Goal: Check status: Check status

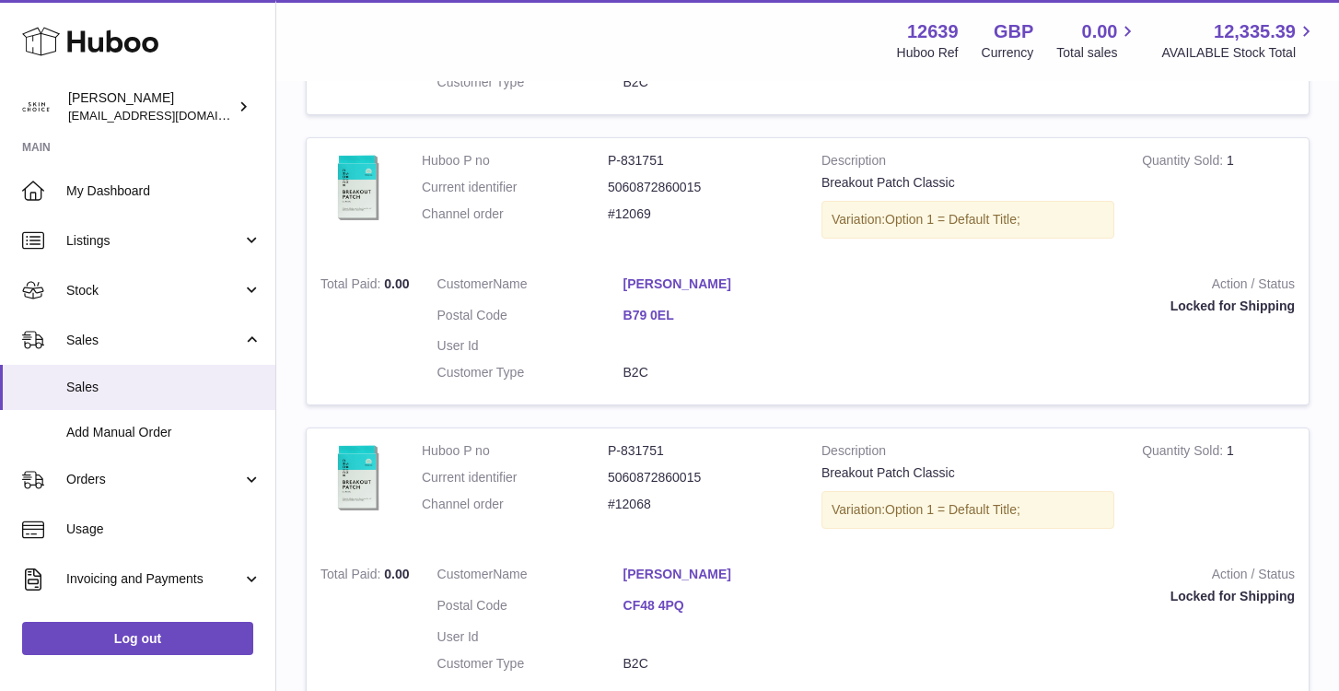
scroll to position [1749, 0]
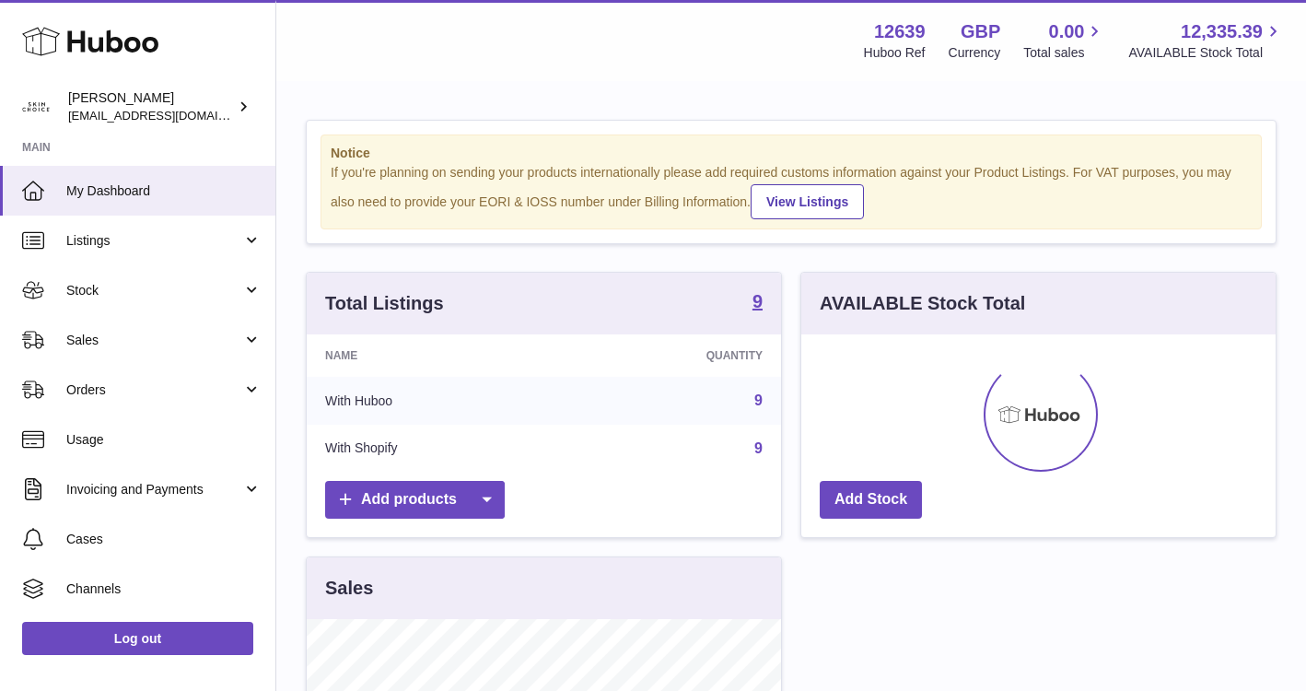
scroll to position [287, 474]
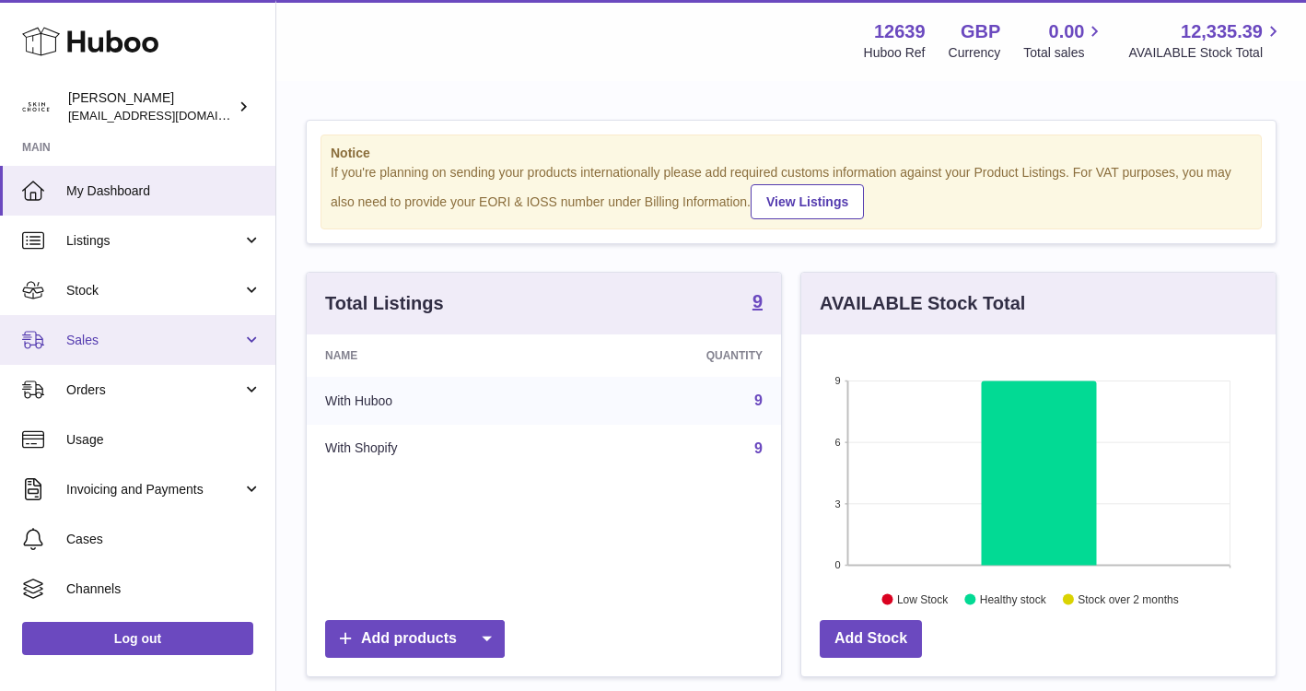
click at [194, 335] on span "Sales" at bounding box center [154, 341] width 176 height 18
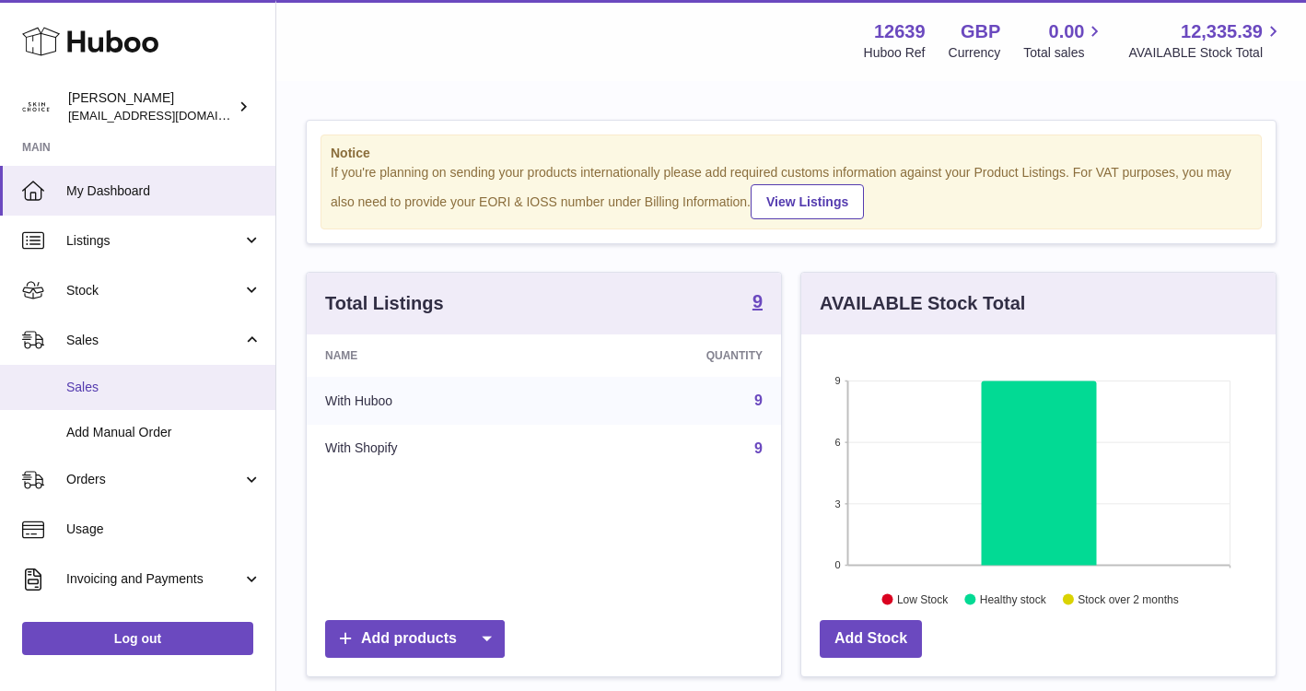
click at [190, 384] on span "Sales" at bounding box center [163, 388] width 195 height 18
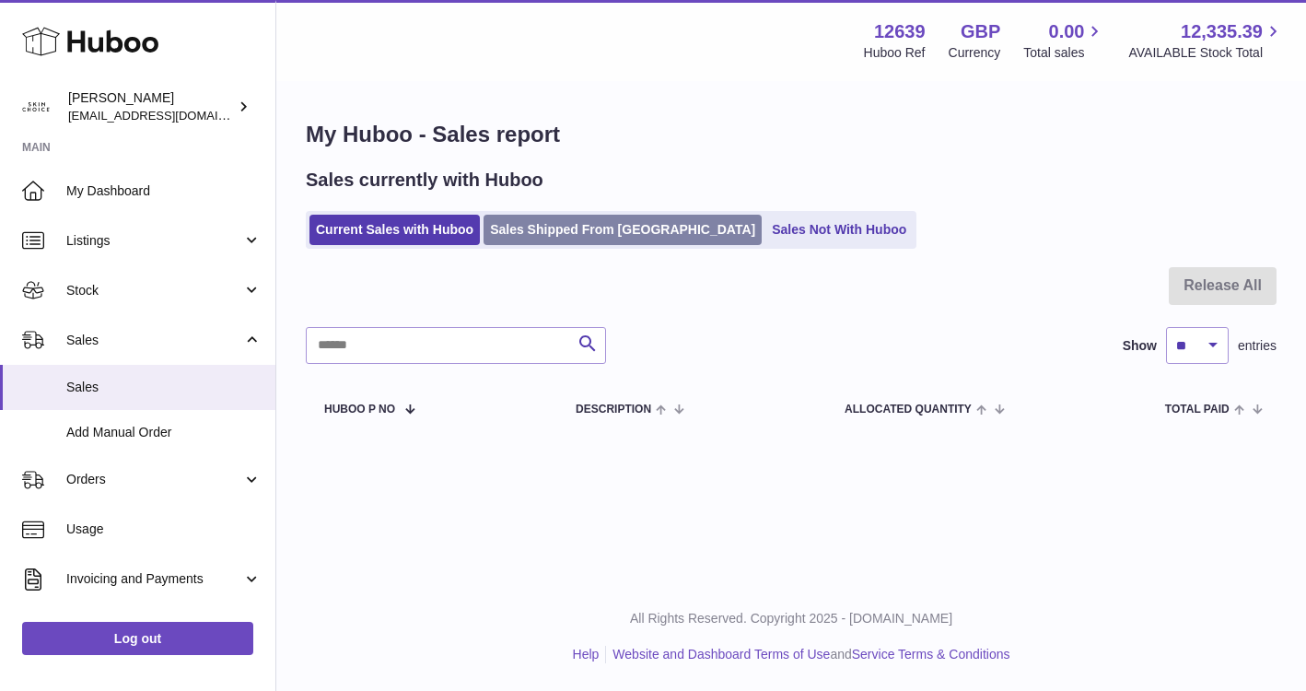
click at [539, 230] on link "Sales Shipped From [GEOGRAPHIC_DATA]" at bounding box center [623, 230] width 278 height 30
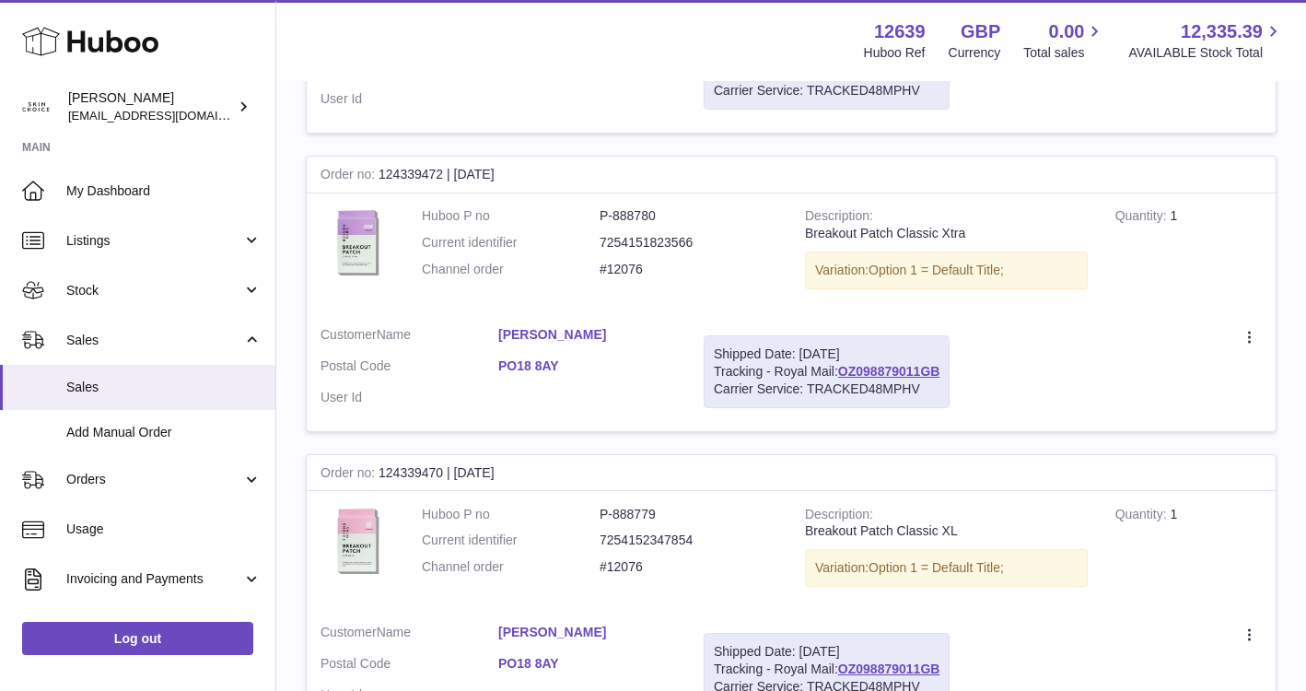
scroll to position [1163, 0]
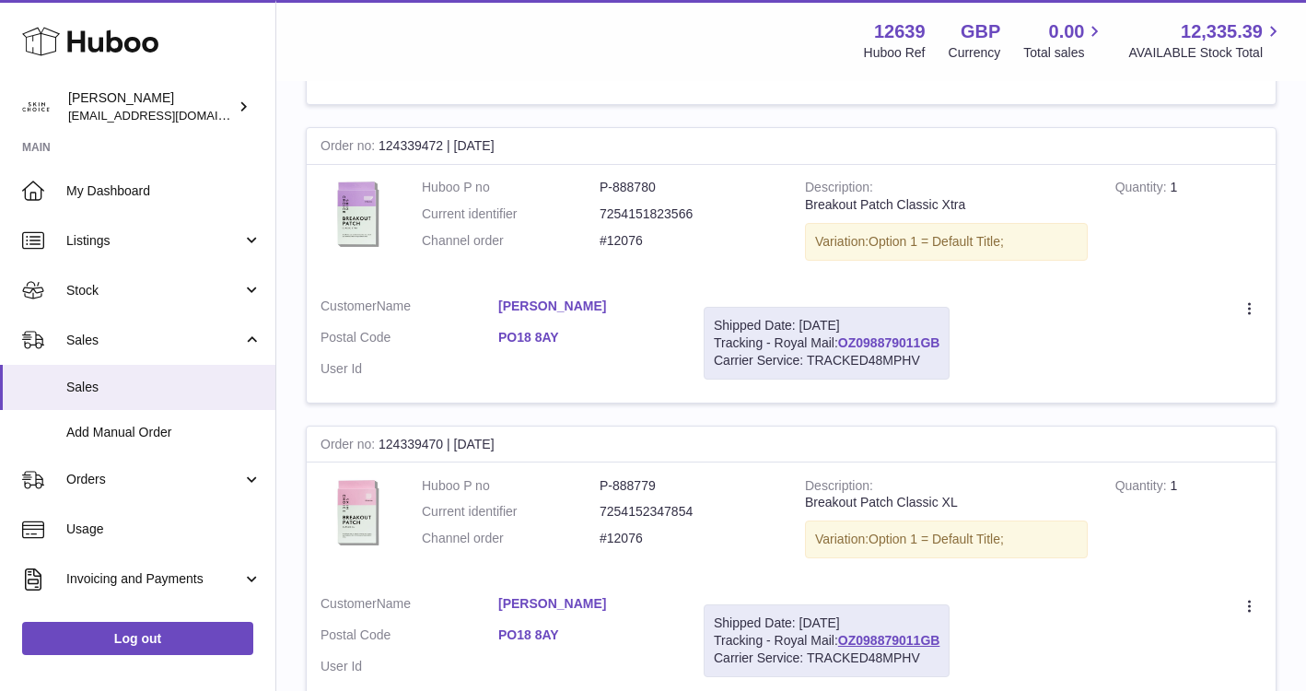
drag, startPoint x: 945, startPoint y: 341, endPoint x: 845, endPoint y: 342, distance: 100.4
click at [845, 342] on div "Shipped Date: 9th Sep 2025 Tracking - Royal Mail: OZ098879011GB Carrier Service…" at bounding box center [827, 343] width 246 height 73
copy link "OZ098879011GB"
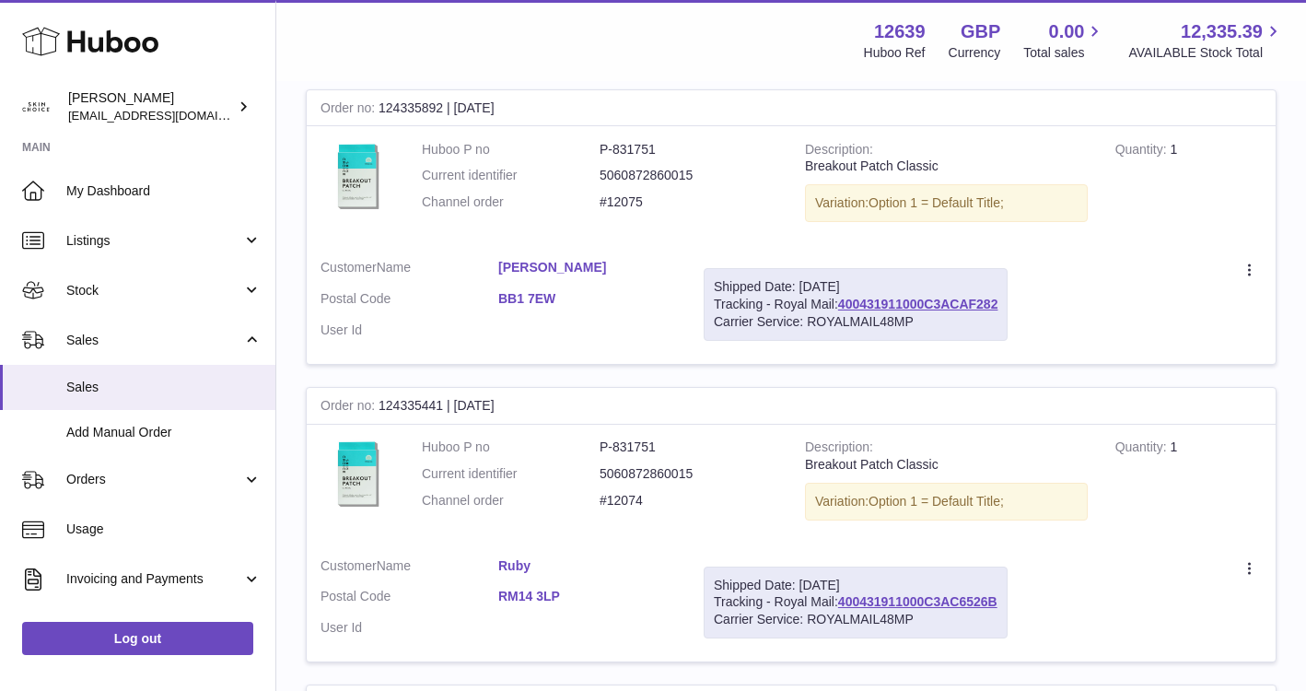
scroll to position [2878, 0]
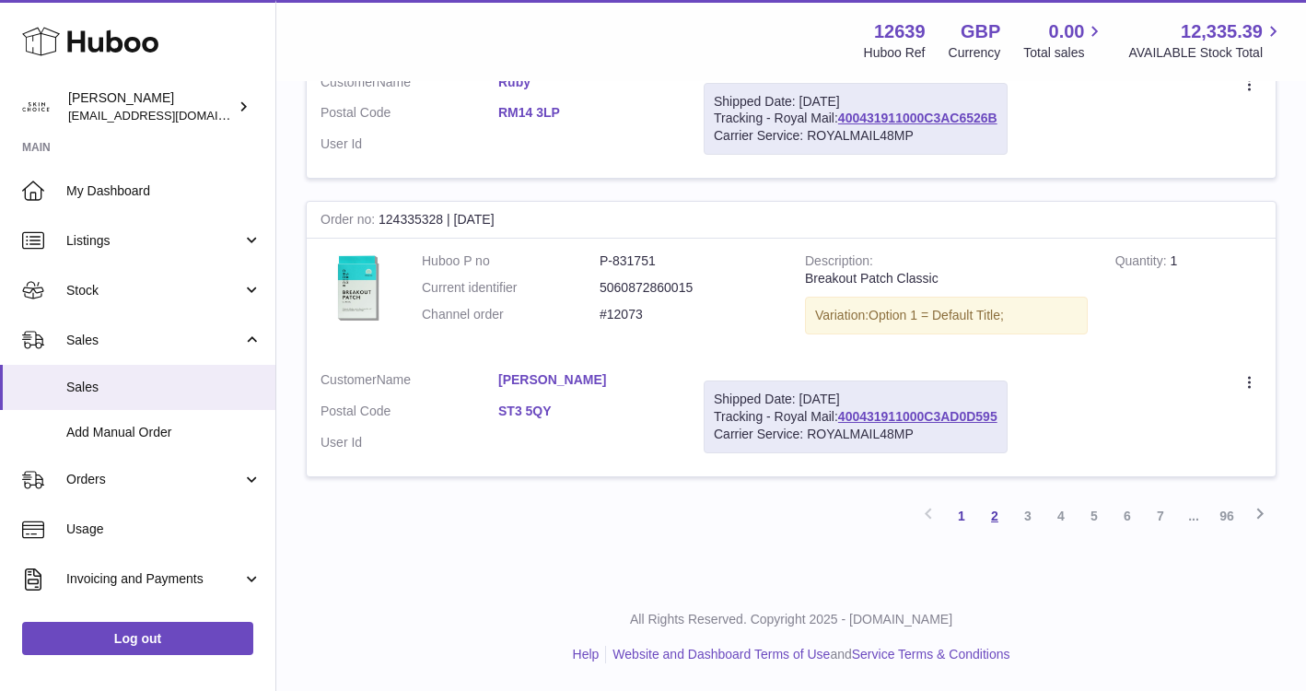
click at [996, 511] on link "2" at bounding box center [994, 515] width 33 height 33
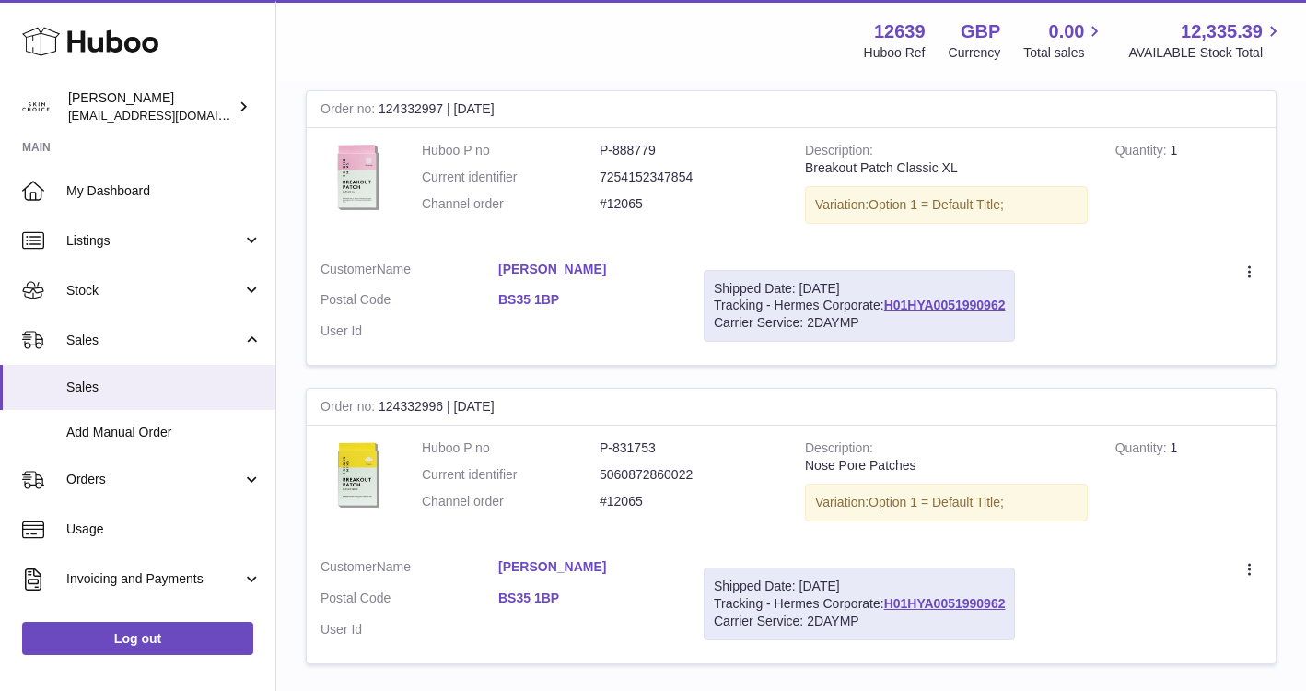
scroll to position [2718, 0]
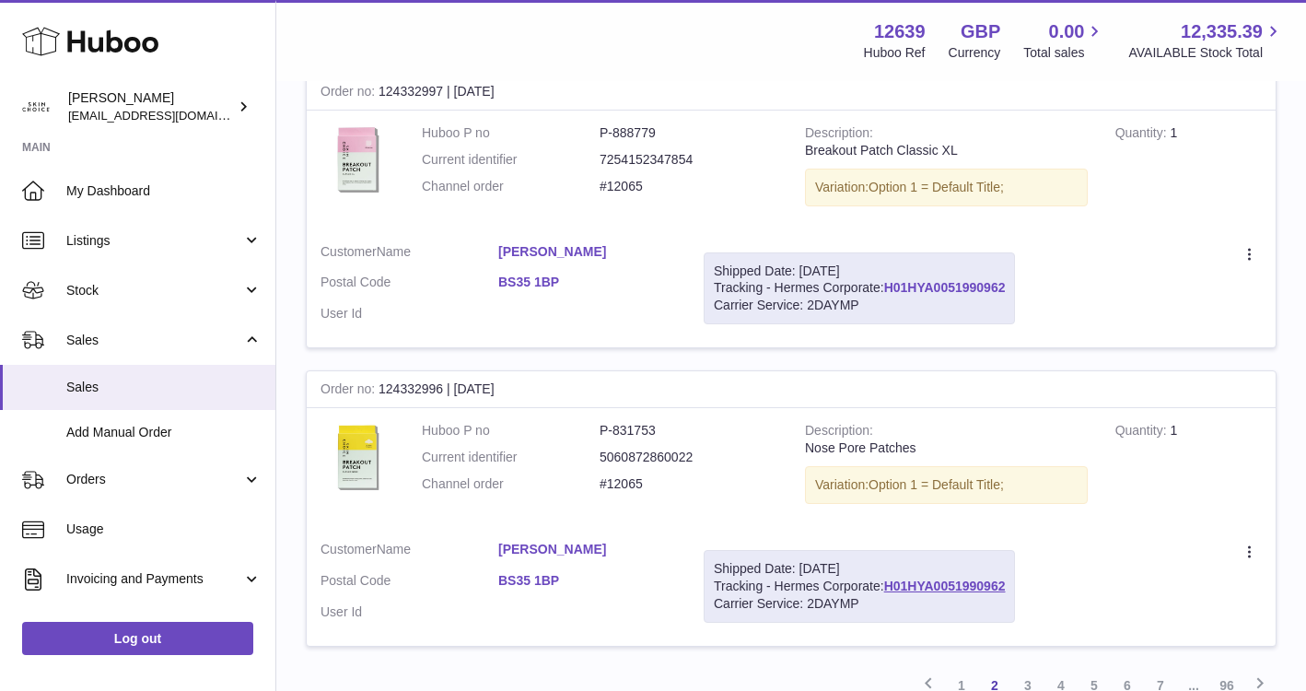
drag, startPoint x: 1013, startPoint y: 286, endPoint x: 887, endPoint y: 288, distance: 126.2
click at [887, 288] on div "Shipped Date: 9th Sep 2025 Tracking - Hermes Corporate: H01HYA0051990962 Carrie…" at bounding box center [859, 288] width 311 height 73
copy link "H01HYA0051990962"
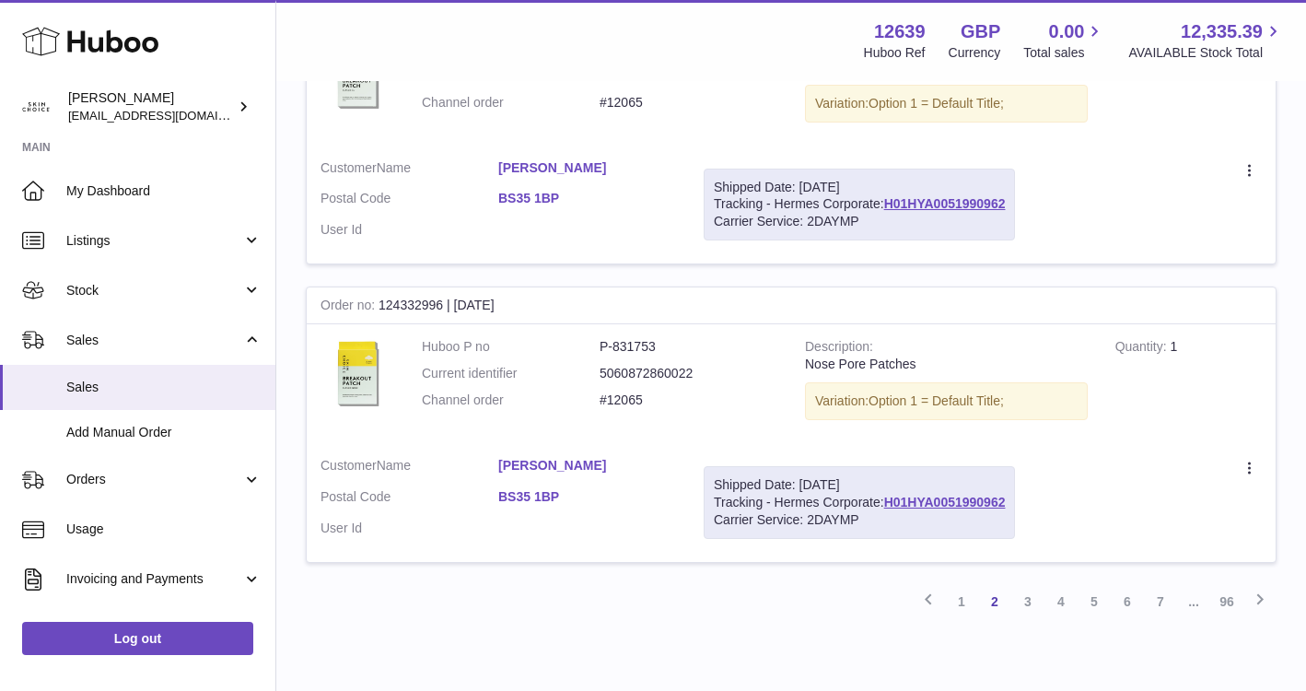
scroll to position [2791, 0]
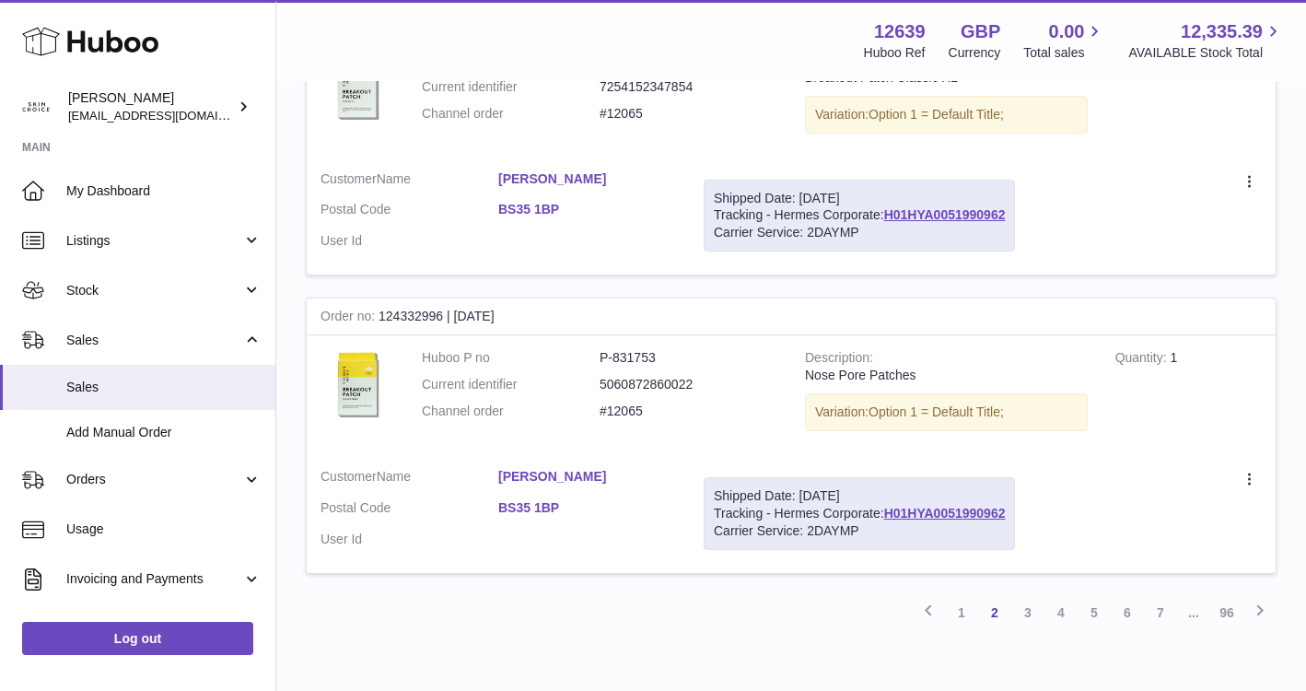
click at [1021, 213] on td "Shipped Date: 9th Sep 2025 Tracking - Hermes Corporate: H01HYA0051990962 Carrie…" at bounding box center [859, 216] width 339 height 119
drag, startPoint x: 1012, startPoint y: 513, endPoint x: 889, endPoint y: 514, distance: 123.4
click at [889, 514] on div "Shipped Date: 9th Sep 2025 Tracking - Hermes Corporate: H01HYA0051990962 Carrie…" at bounding box center [859, 513] width 311 height 73
copy link "H01HYA0051990962"
click at [1071, 409] on div "Variation: Option 1 = Default Title;" at bounding box center [946, 412] width 283 height 38
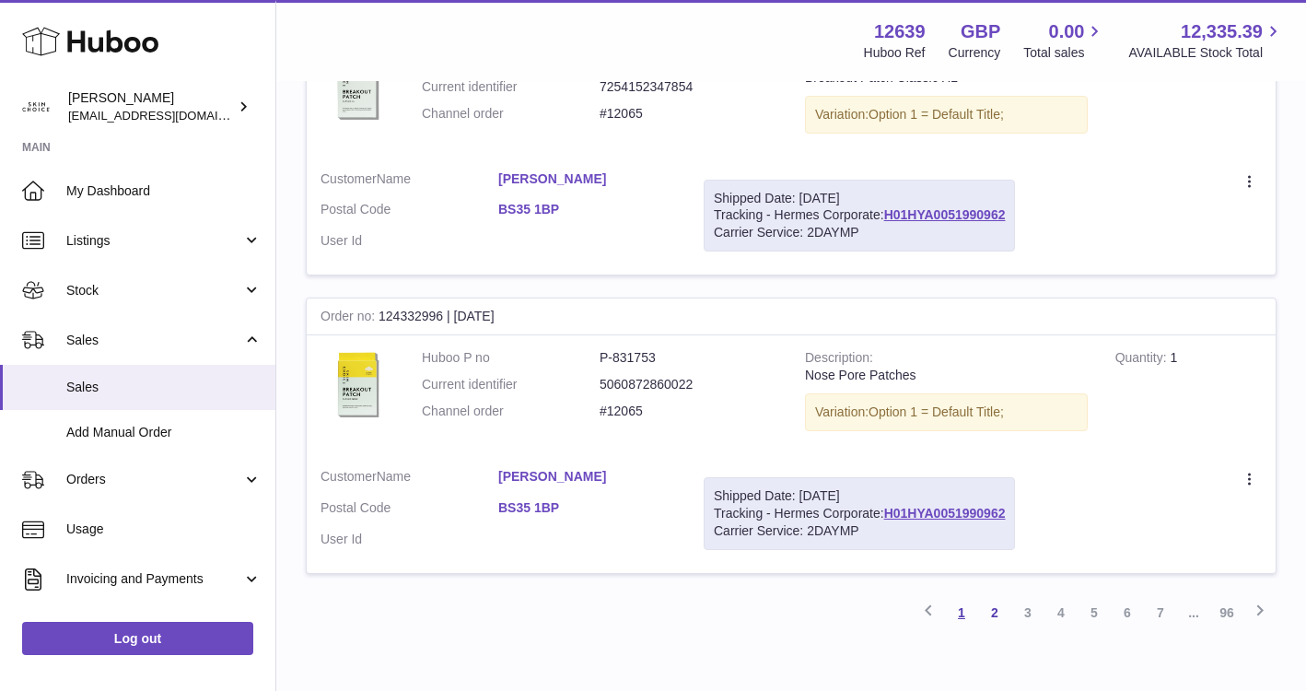
click at [959, 618] on link "1" at bounding box center [961, 612] width 33 height 33
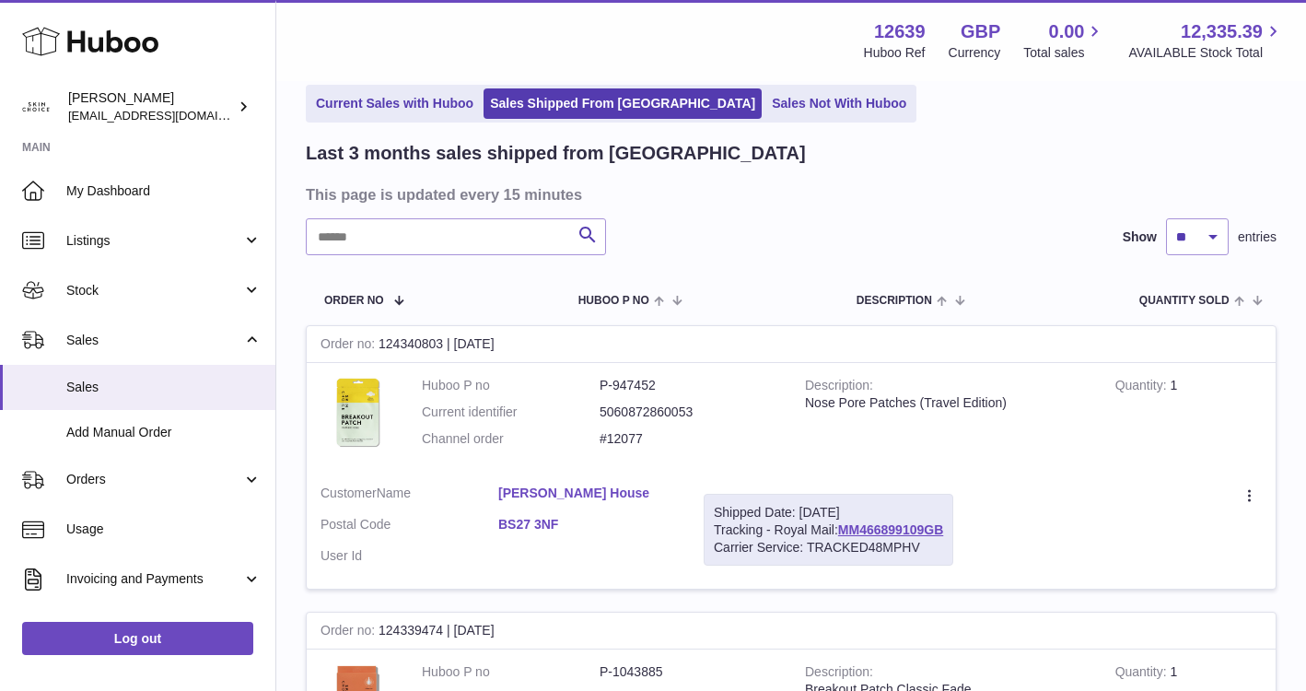
scroll to position [2316, 0]
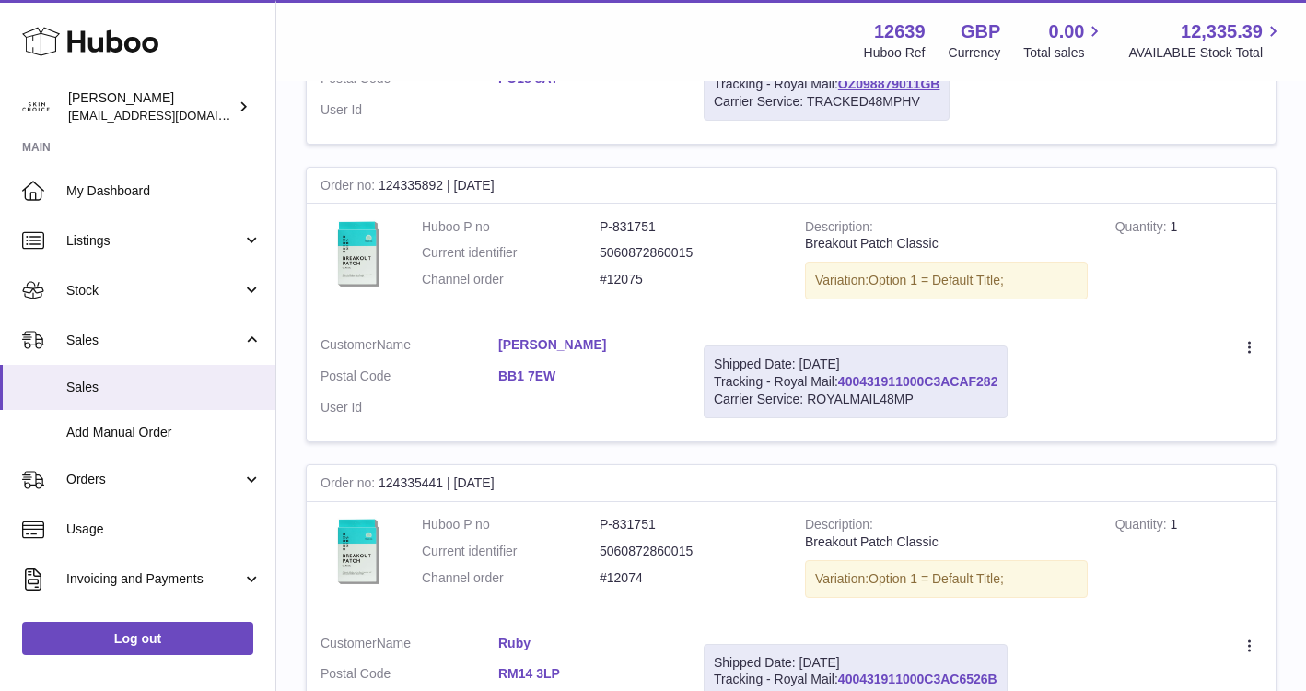
drag, startPoint x: 1005, startPoint y: 382, endPoint x: 843, endPoint y: 384, distance: 162.1
click at [843, 384] on div "Shipped Date: 9th Sep 2025 Tracking - Royal Mail: 400431911000C3ACAF282 Carrier…" at bounding box center [856, 381] width 304 height 73
copy link "400431911000C3ACAF282"
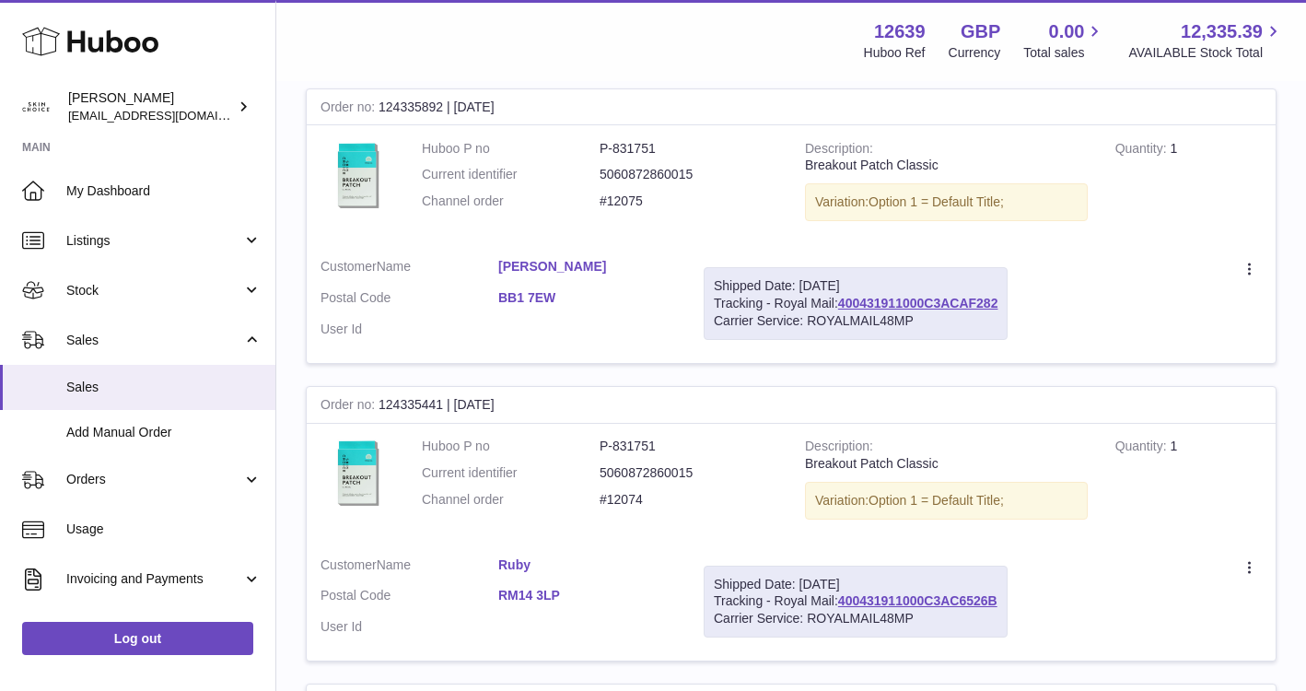
scroll to position [2711, 0]
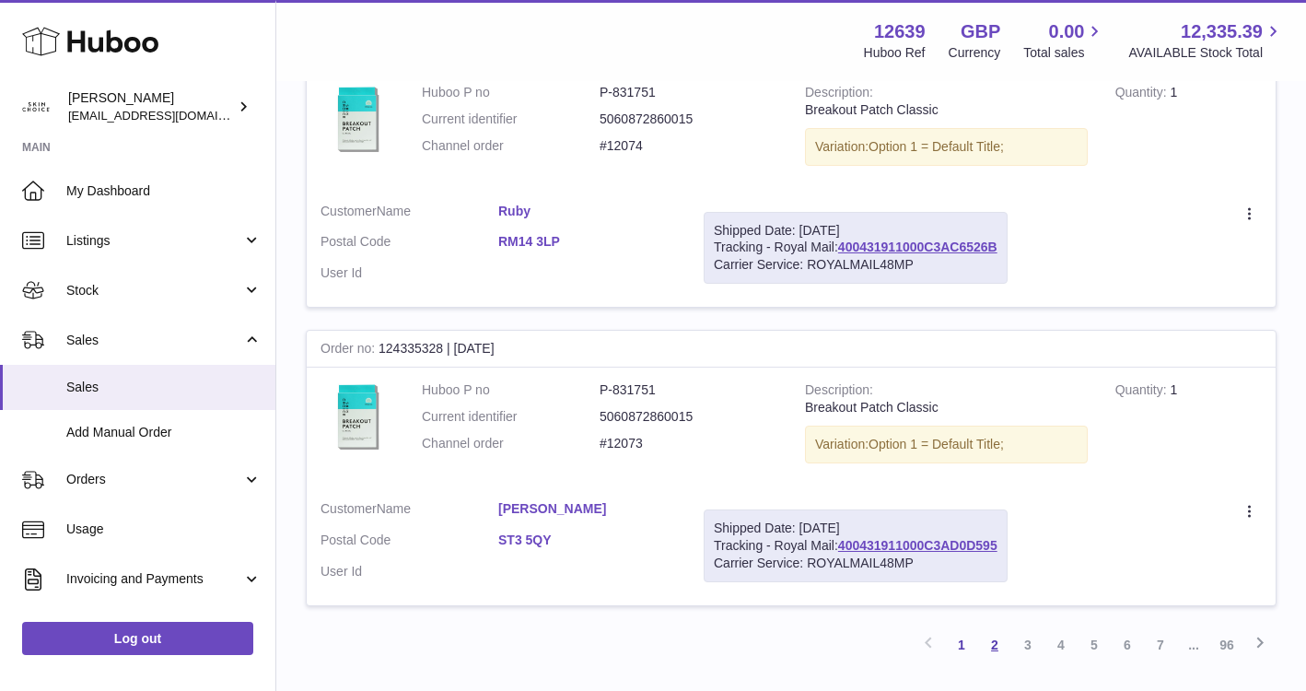
click at [994, 646] on link "2" at bounding box center [994, 644] width 33 height 33
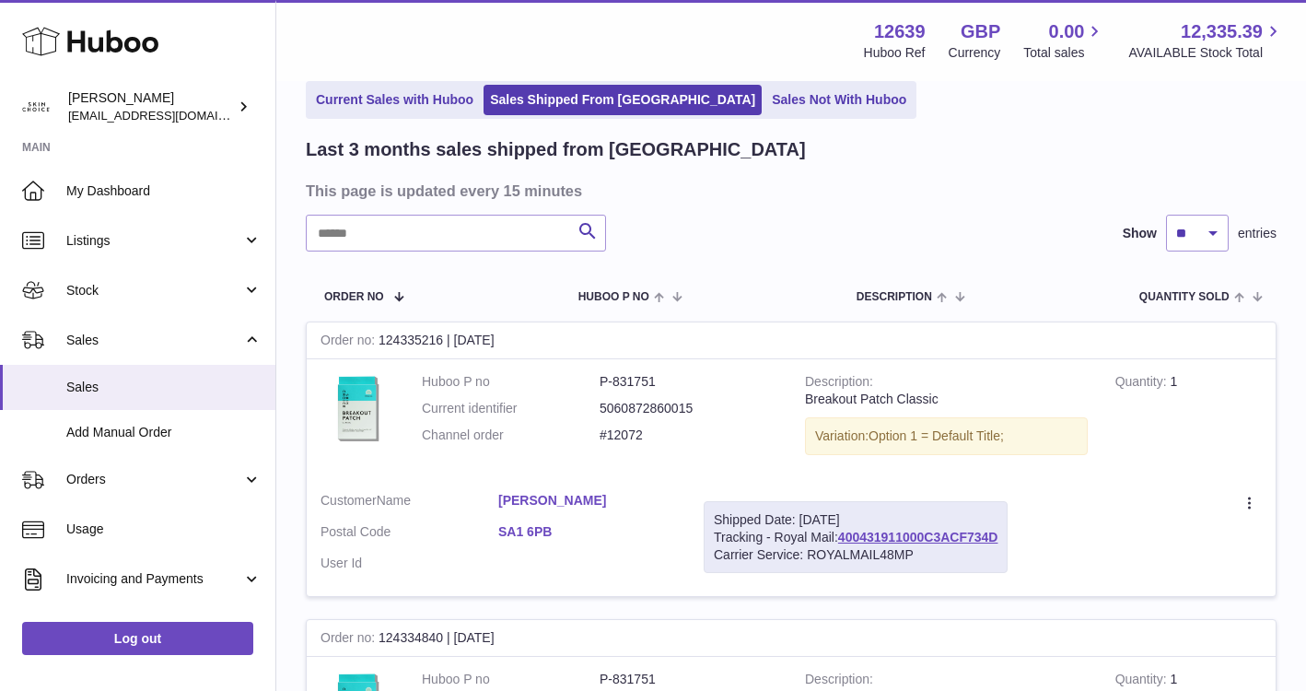
scroll to position [85, 0]
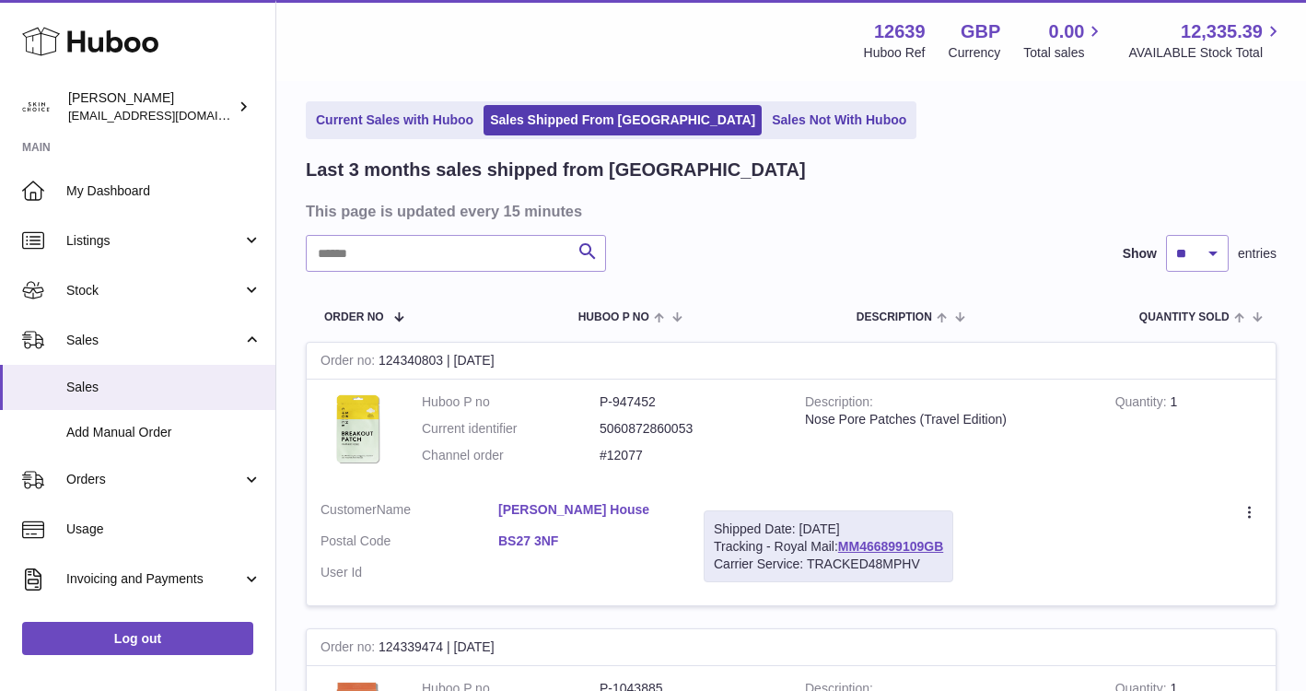
scroll to position [267, 0]
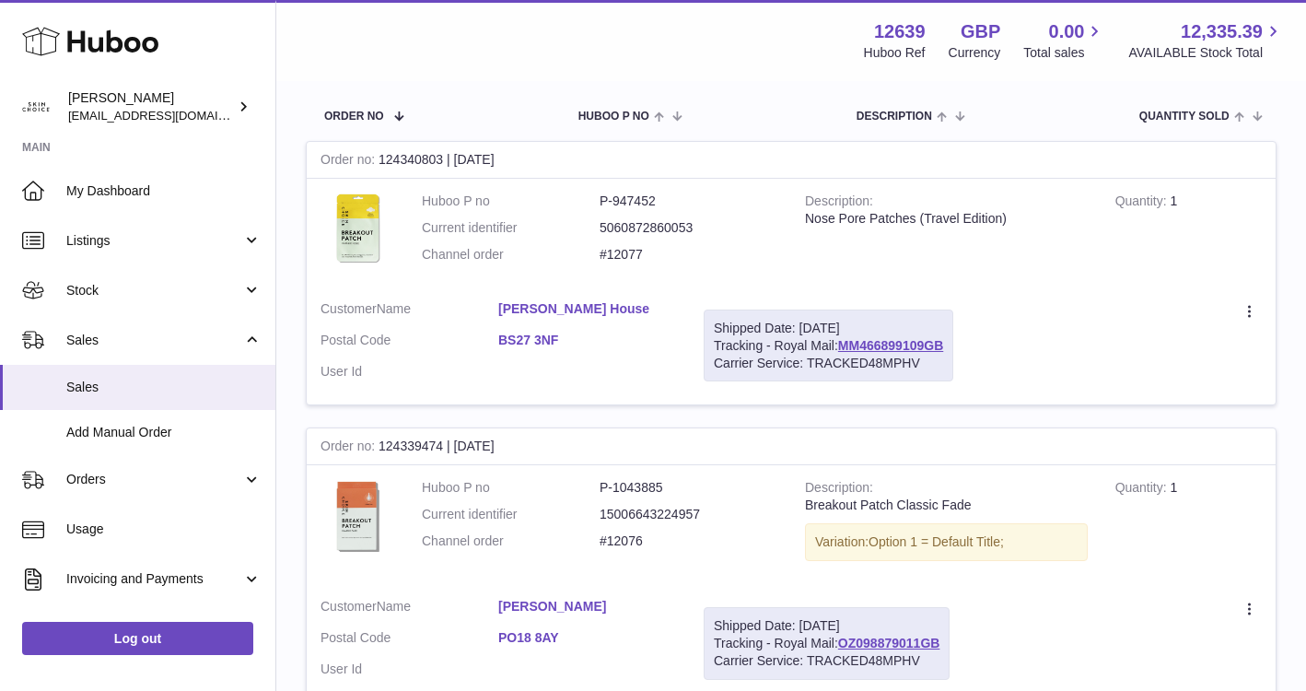
drag, startPoint x: 959, startPoint y: 345, endPoint x: 838, endPoint y: 344, distance: 120.7
click at [838, 344] on td "Shipped Date: [DATE] Tracking - Royal Mail: MM466899109GB Carrier Service: TRAC…" at bounding box center [828, 345] width 277 height 119
copy div "MM466899109GB"
click at [189, 285] on span "Stock" at bounding box center [154, 291] width 176 height 18
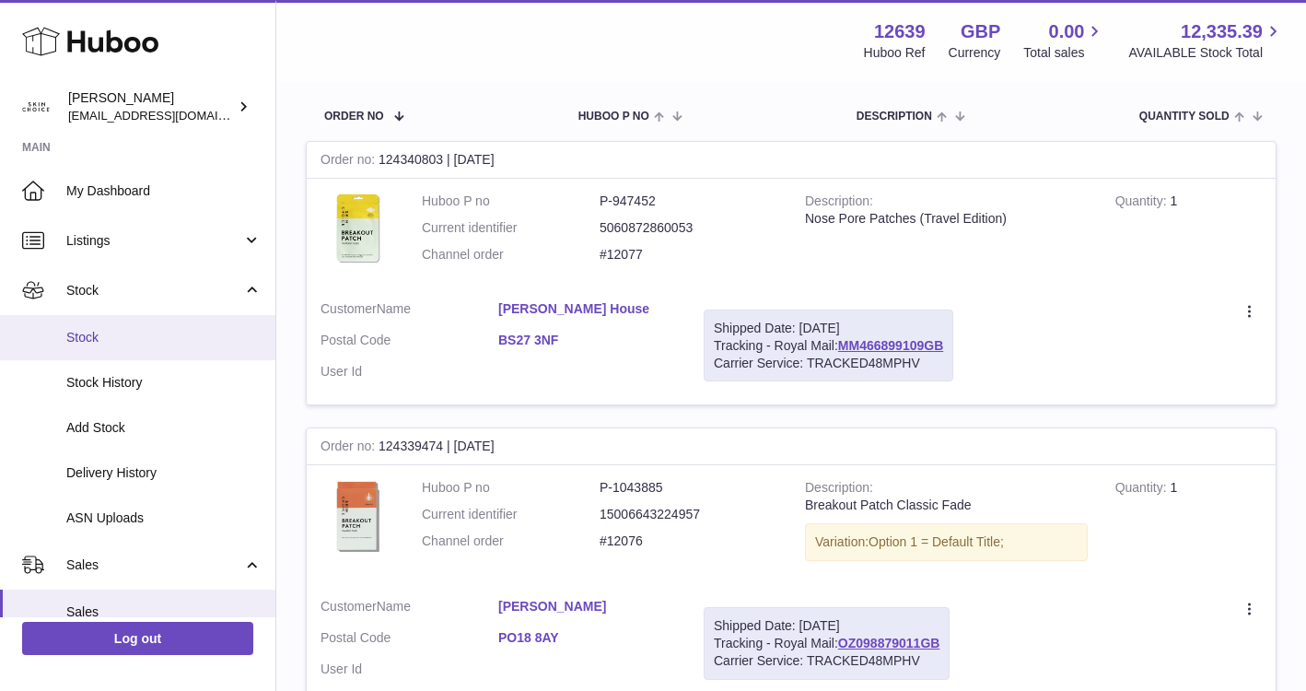
click at [169, 331] on span "Stock" at bounding box center [163, 338] width 195 height 18
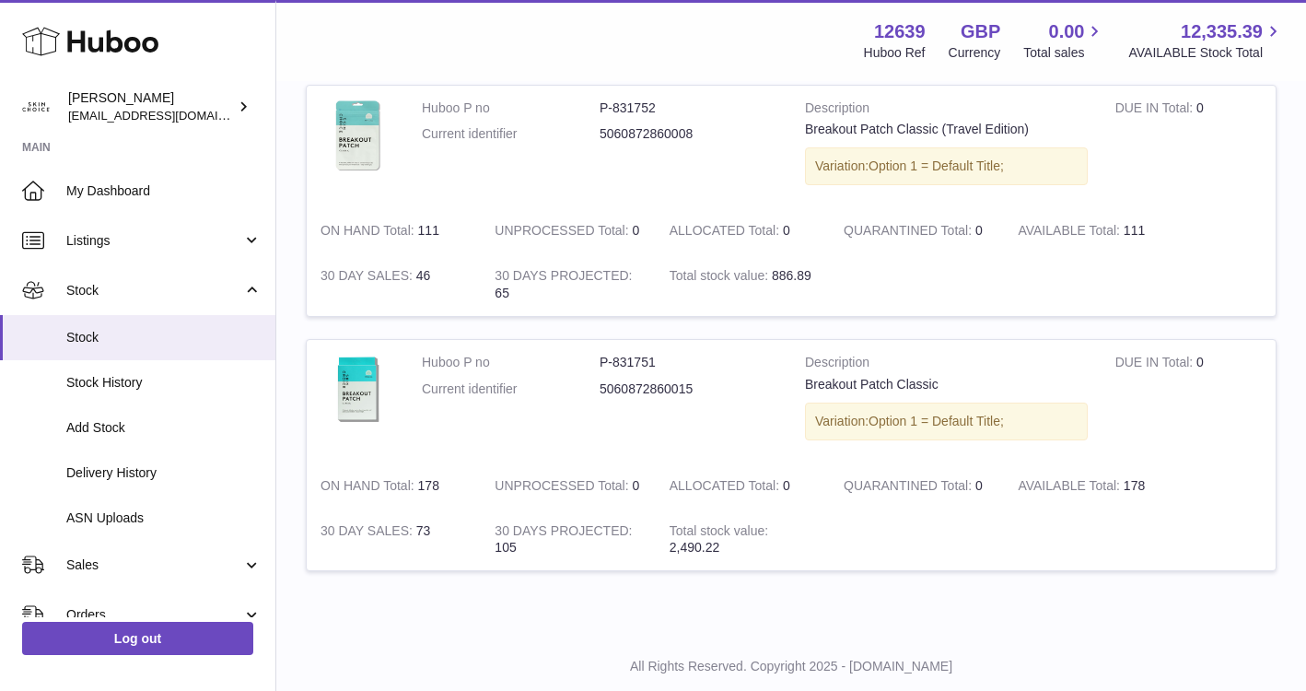
scroll to position [2059, 0]
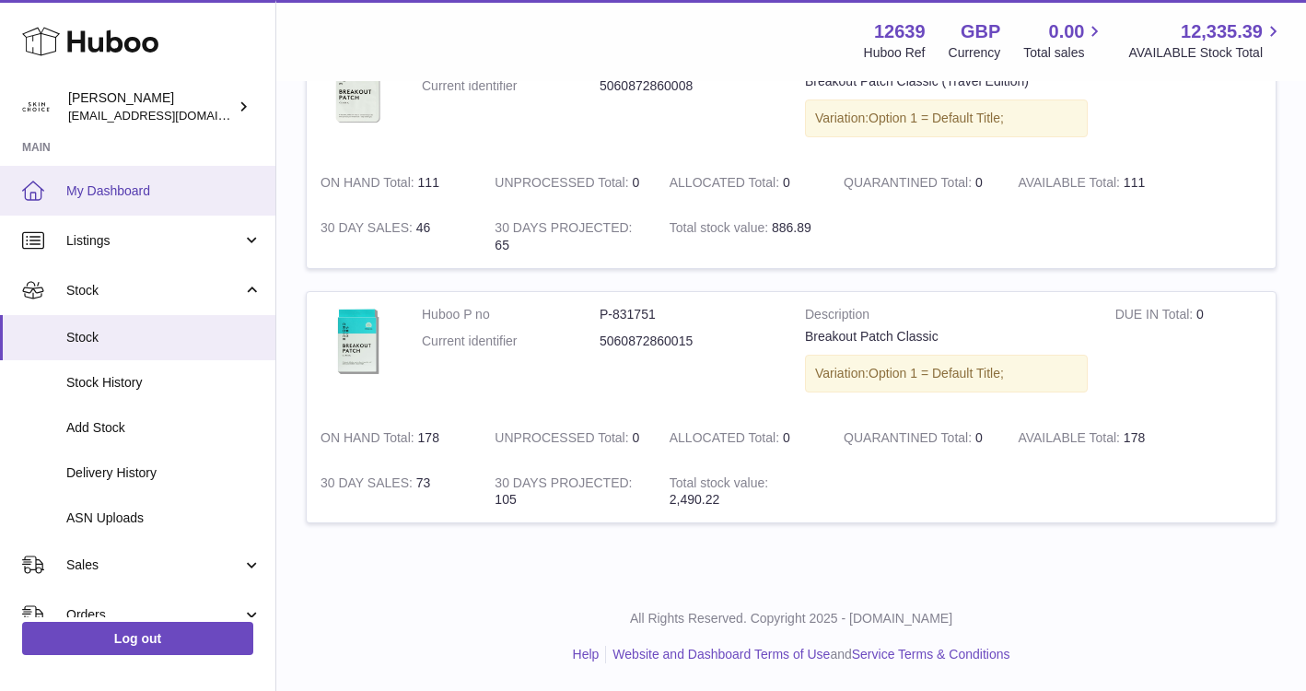
click at [113, 211] on link "My Dashboard" at bounding box center [137, 191] width 275 height 50
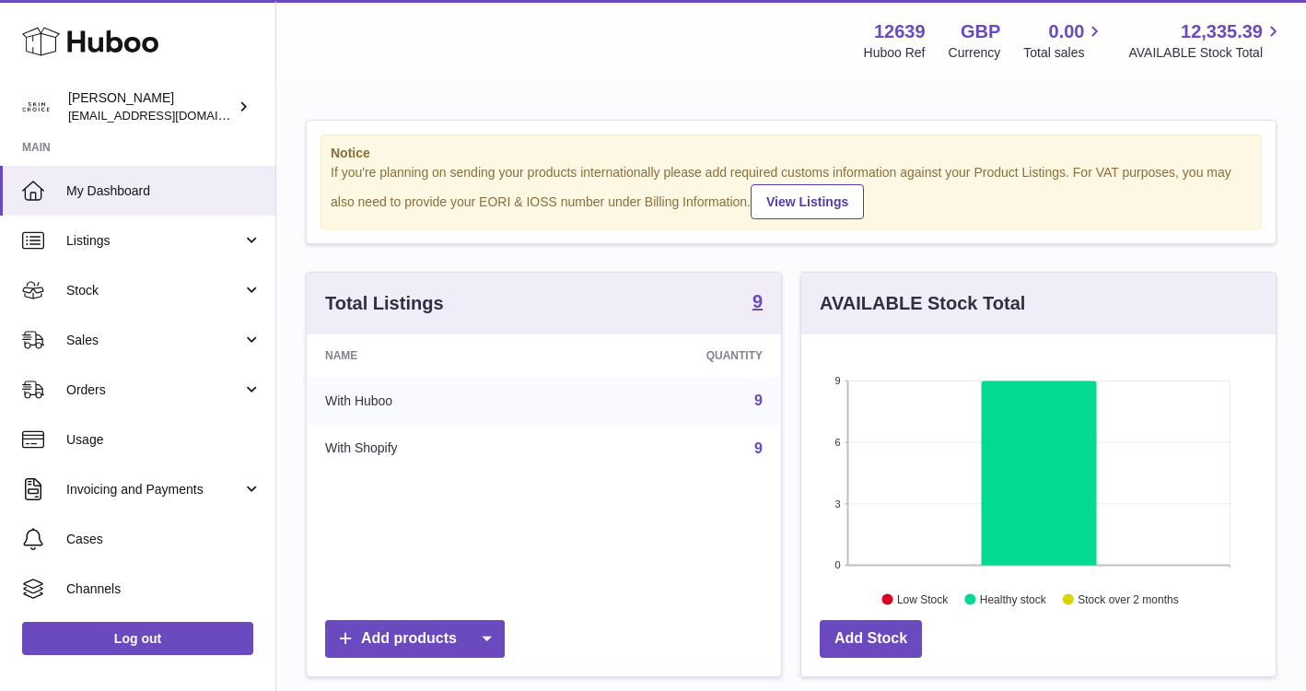
scroll to position [287, 474]
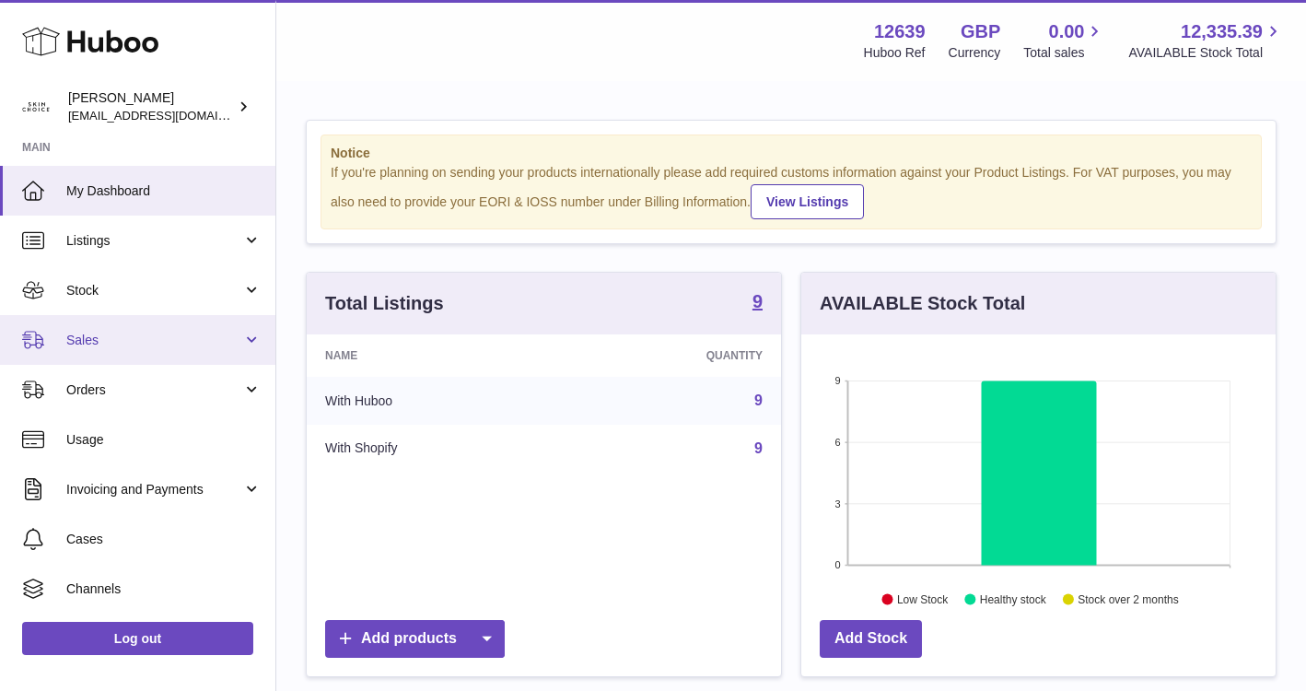
click at [172, 343] on span "Sales" at bounding box center [154, 341] width 176 height 18
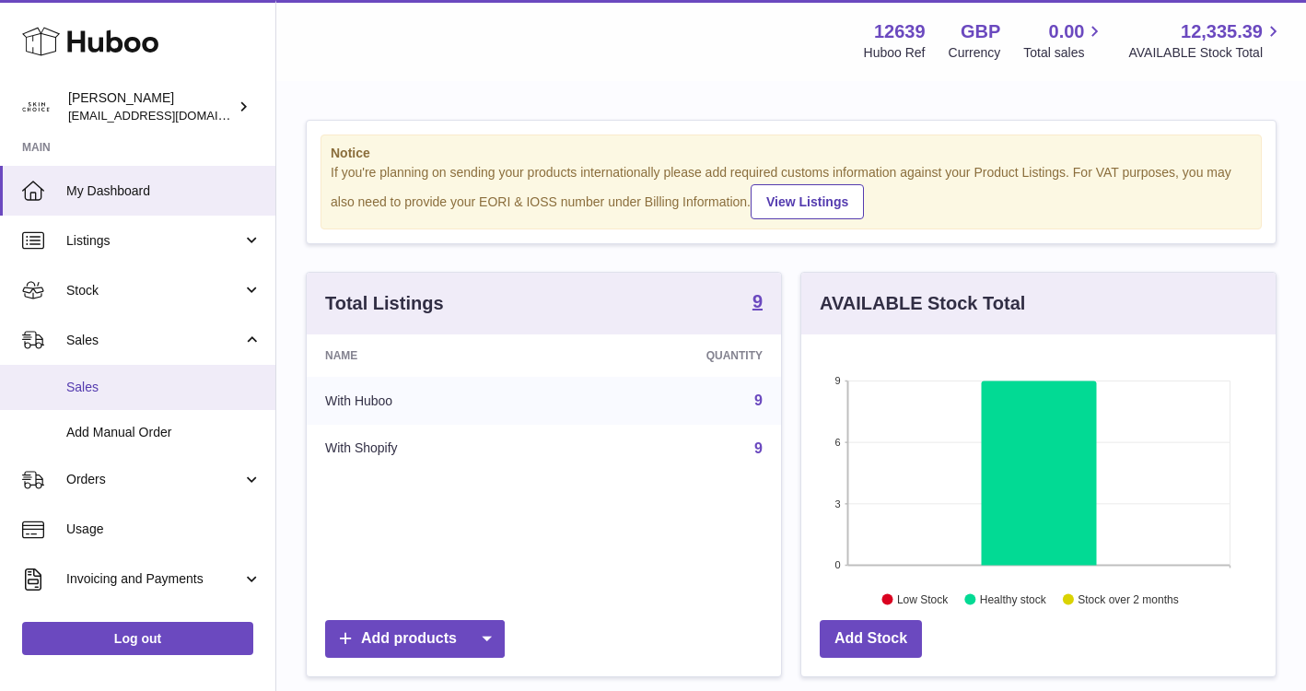
click at [171, 368] on link "Sales" at bounding box center [137, 387] width 275 height 45
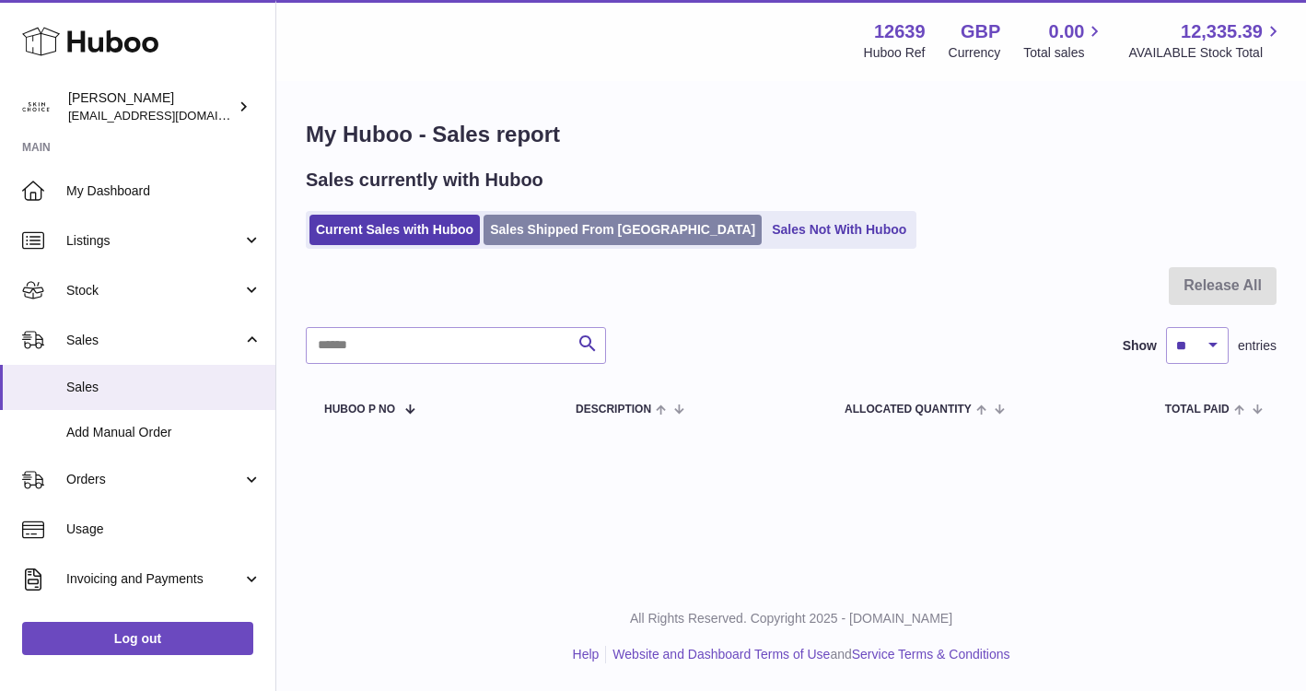
click at [564, 232] on link "Sales Shipped From [GEOGRAPHIC_DATA]" at bounding box center [623, 230] width 278 height 30
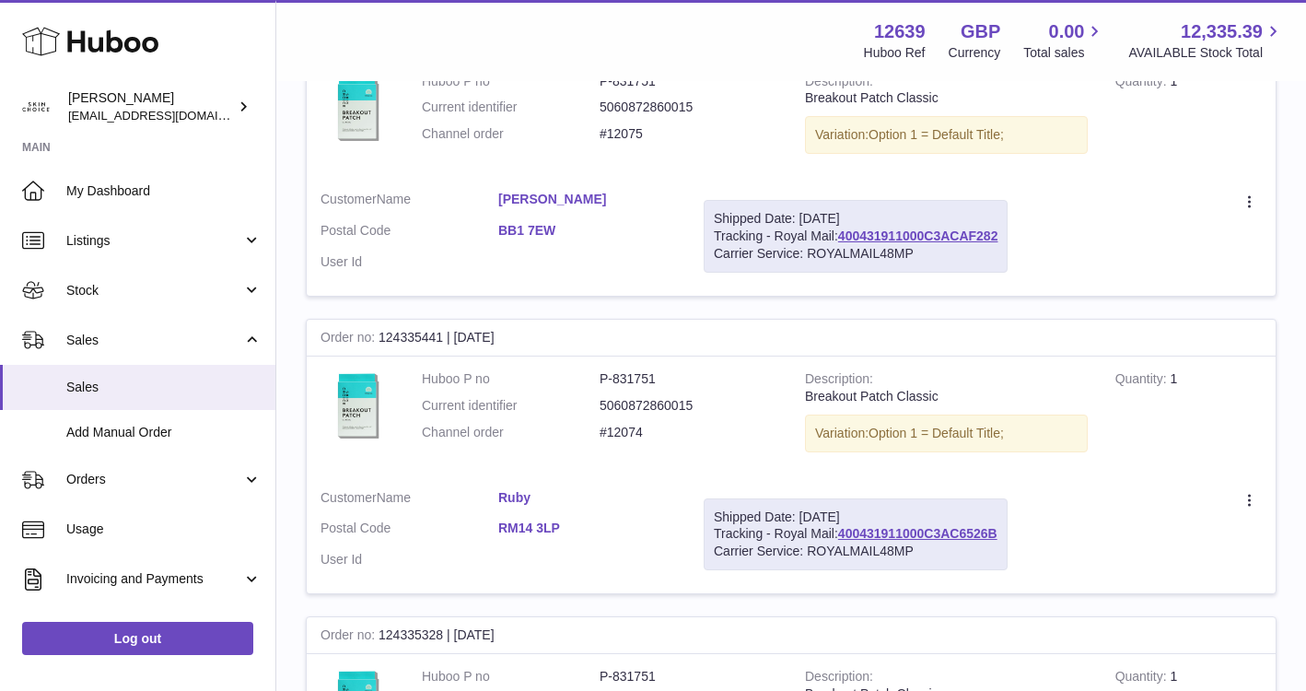
scroll to position [2878, 0]
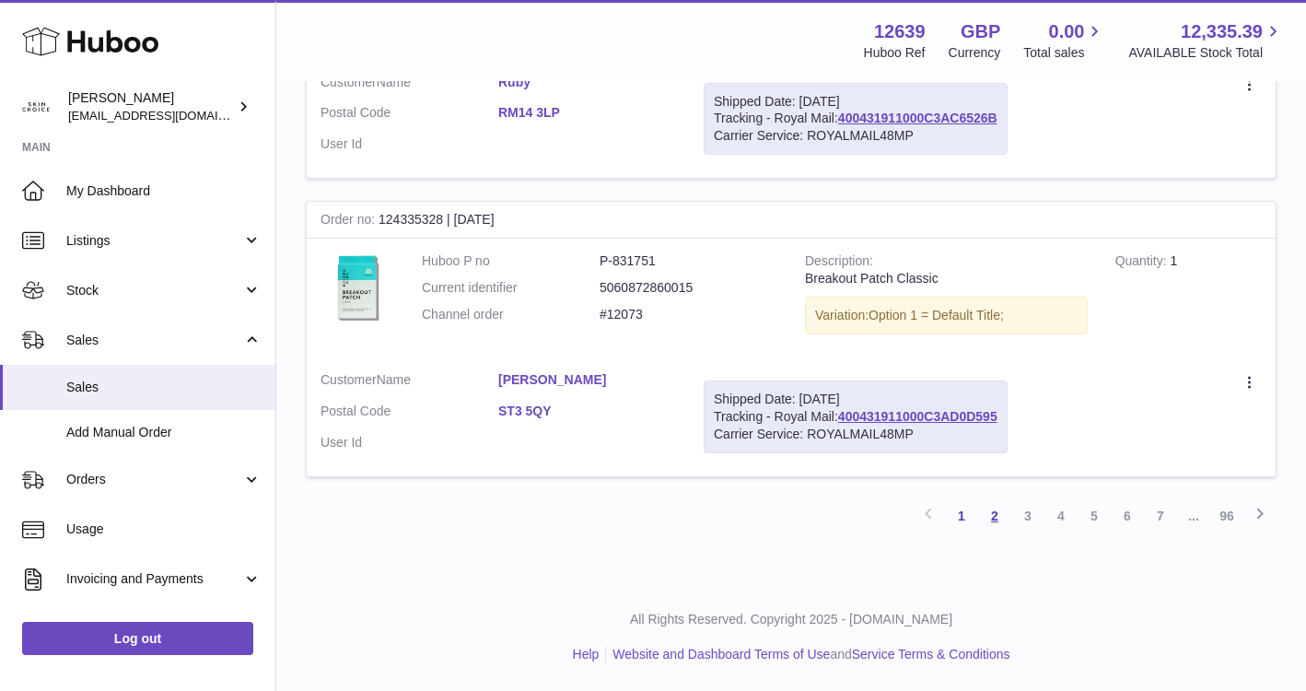
click at [993, 518] on link "2" at bounding box center [994, 515] width 33 height 33
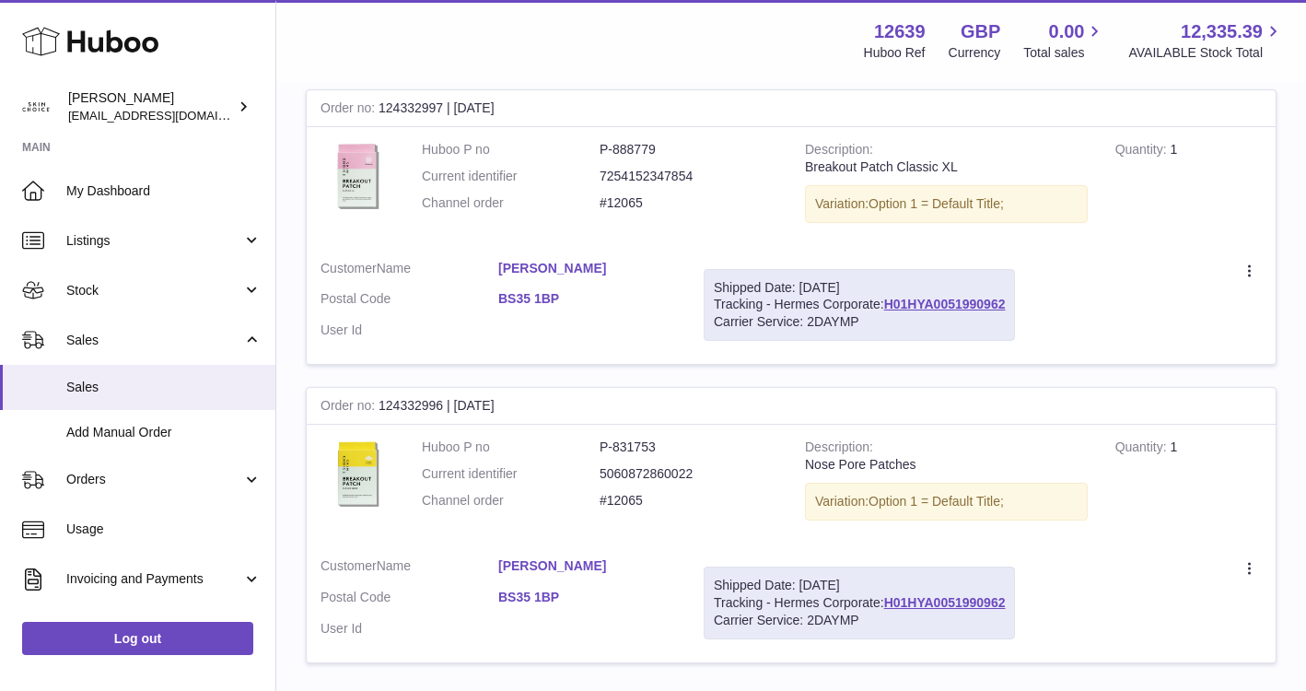
scroll to position [2889, 0]
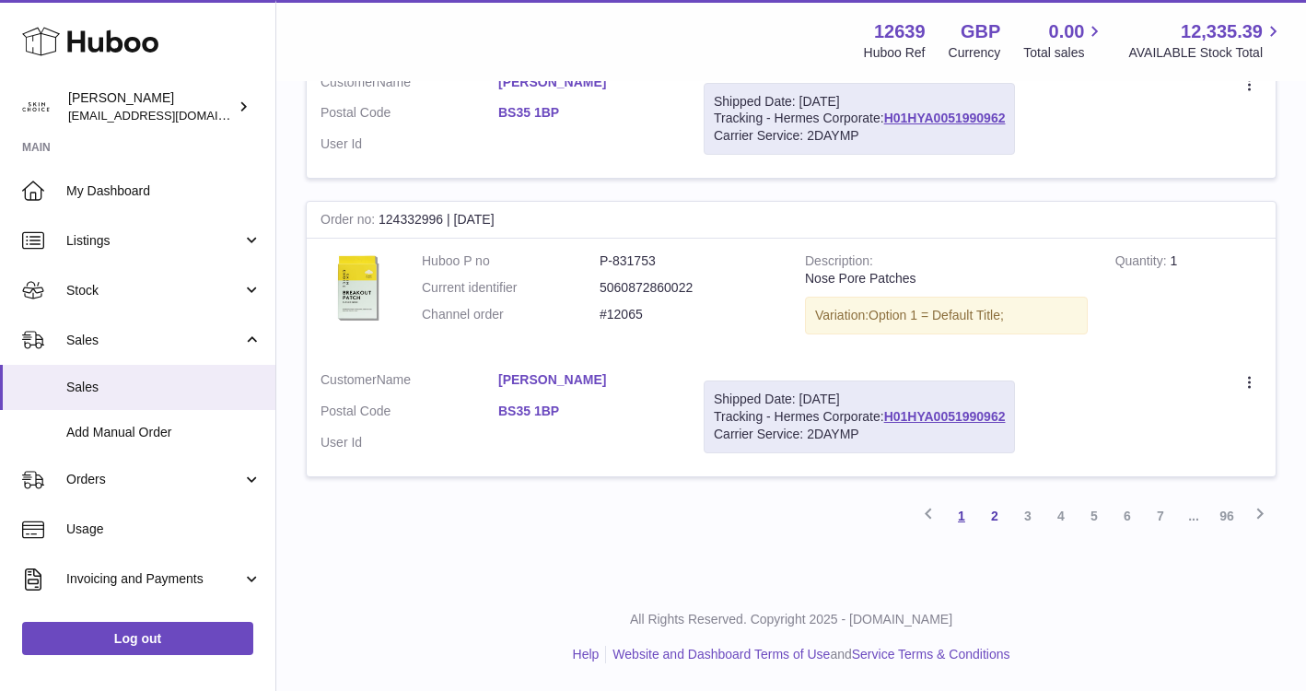
click at [960, 513] on link "1" at bounding box center [961, 515] width 33 height 33
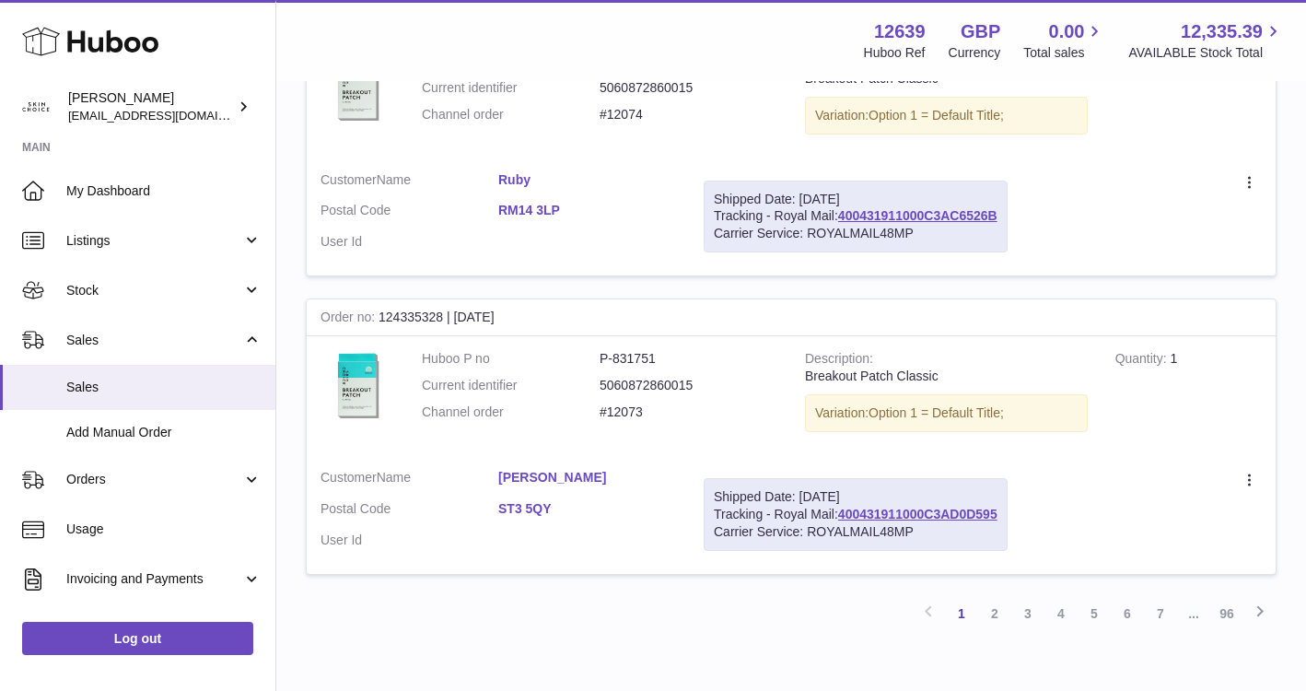
scroll to position [2878, 0]
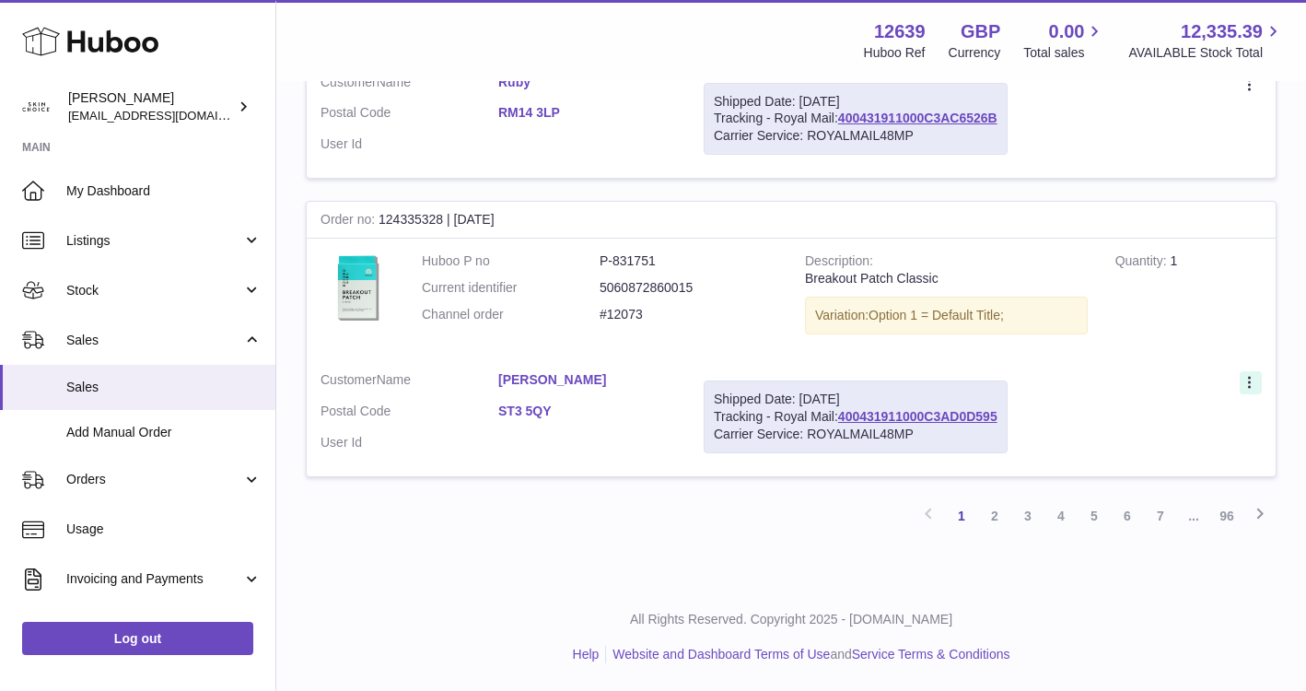
click at [1252, 375] on icon at bounding box center [1251, 384] width 21 height 18
click at [1259, 314] on td "Quantity 1" at bounding box center [1189, 298] width 174 height 119
click at [990, 517] on link "2" at bounding box center [994, 515] width 33 height 33
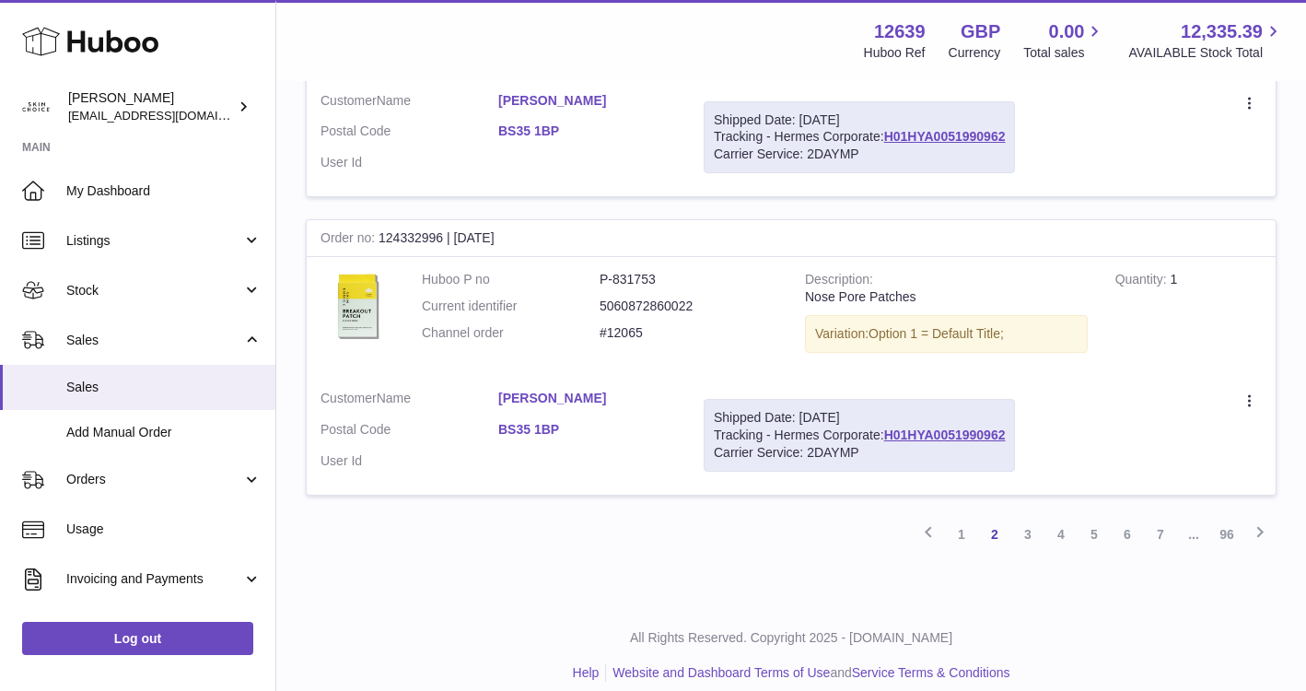
scroll to position [2889, 0]
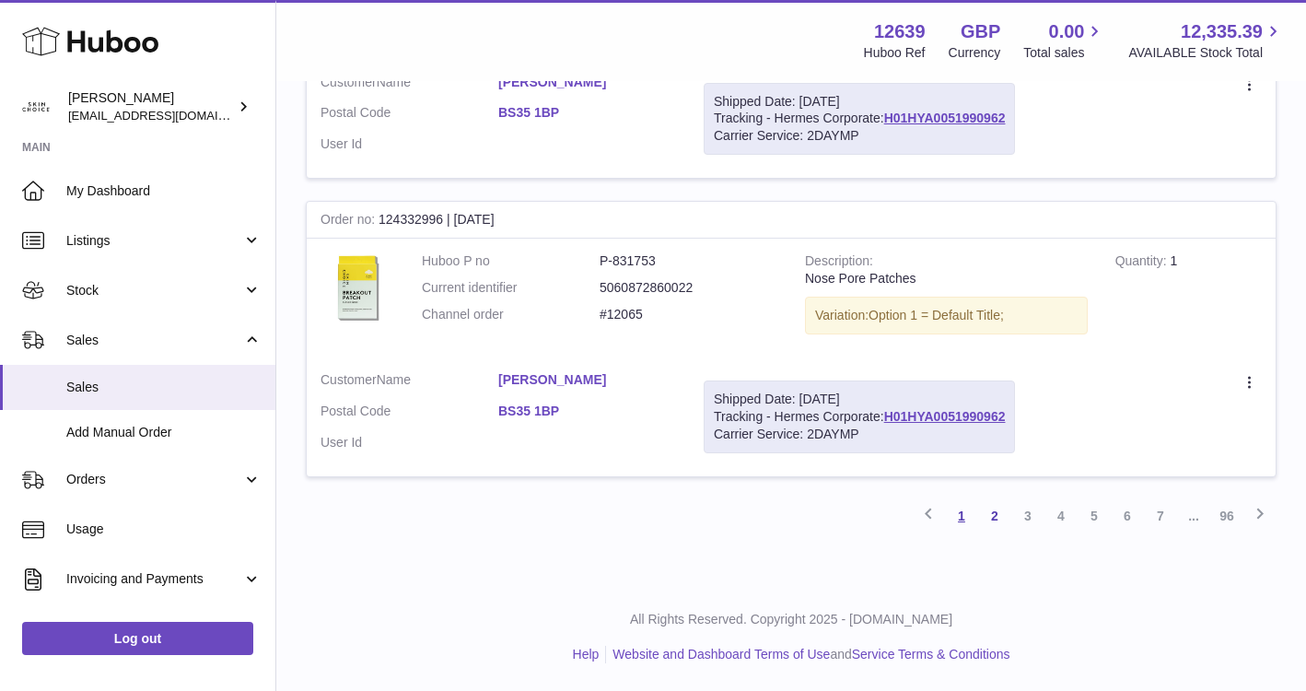
click at [963, 514] on link "1" at bounding box center [961, 515] width 33 height 33
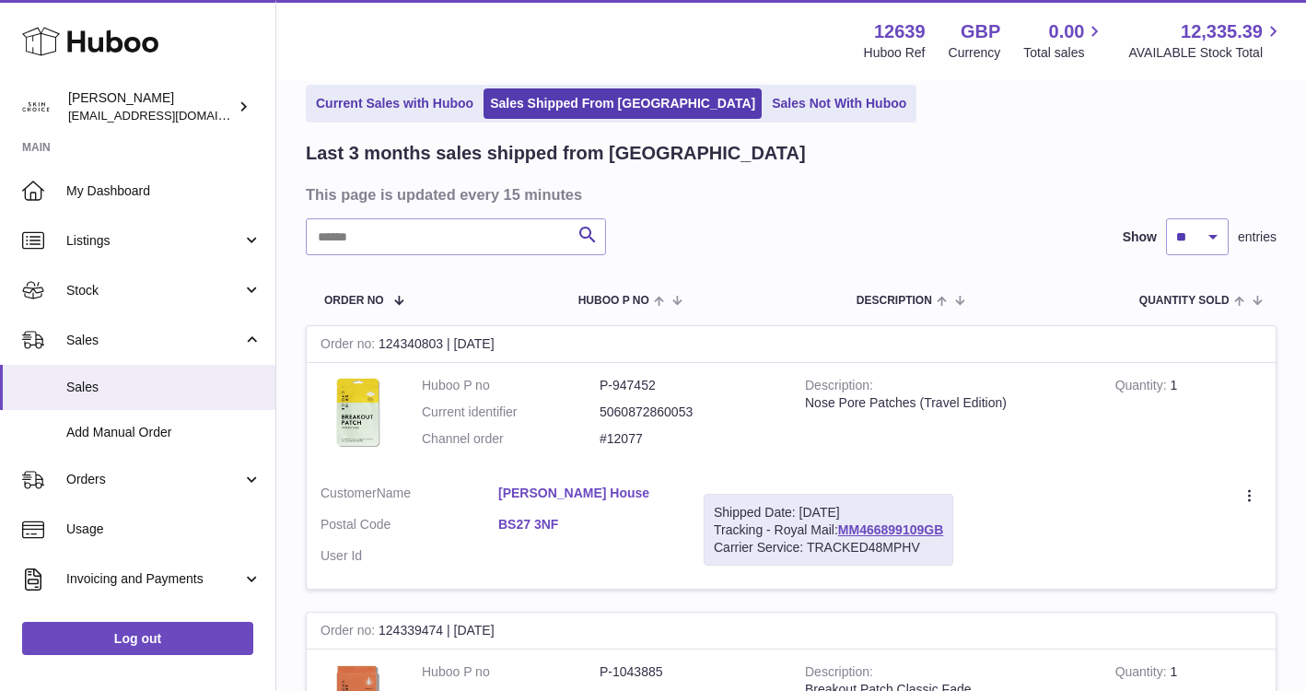
scroll to position [129, 0]
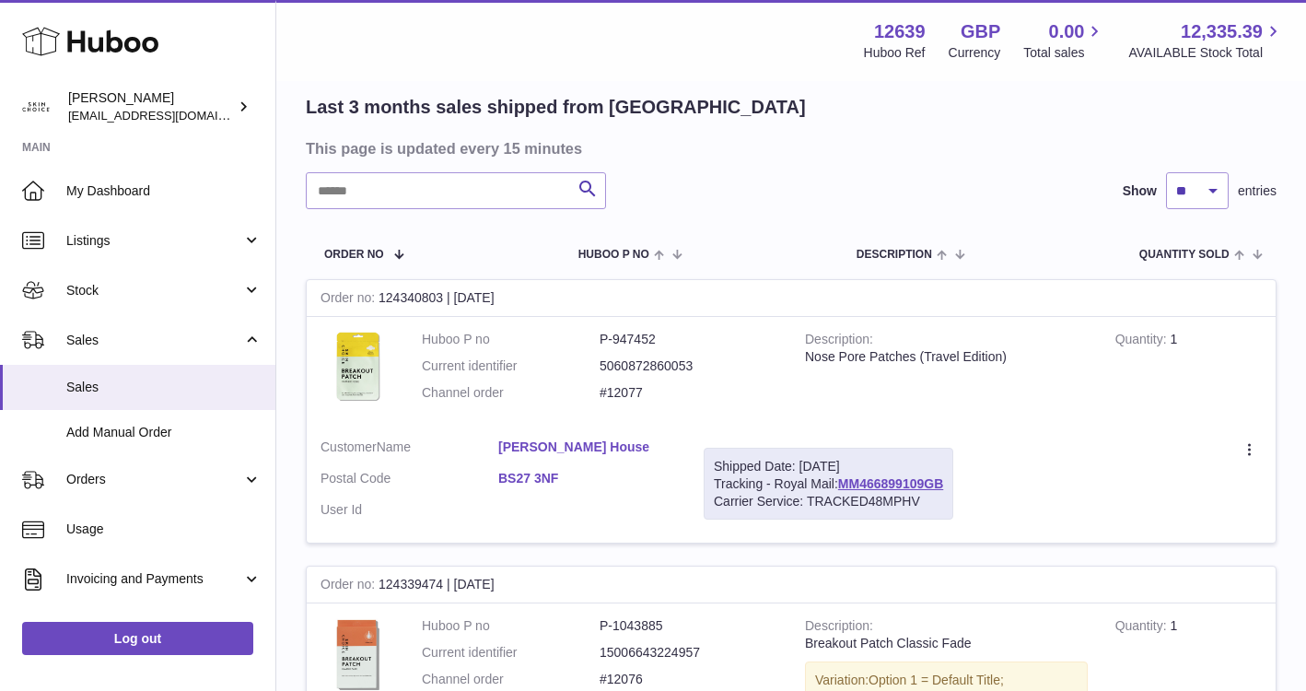
drag, startPoint x: 951, startPoint y: 485, endPoint x: 835, endPoint y: 484, distance: 116.1
click at [835, 484] on div "Shipped Date: [DATE] Tracking - Royal Mail: MM466899109GB Carrier Service: TRAC…" at bounding box center [829, 484] width 250 height 73
copy div ": MM466899109GB"
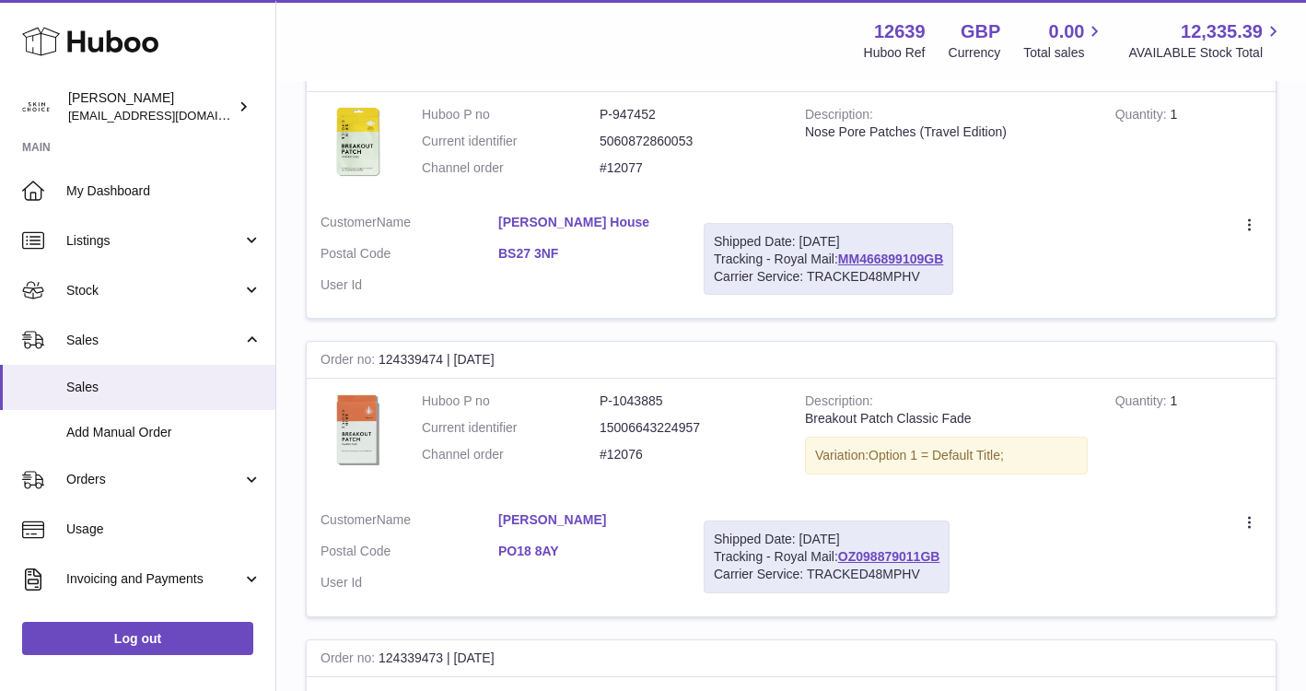
scroll to position [458, 0]
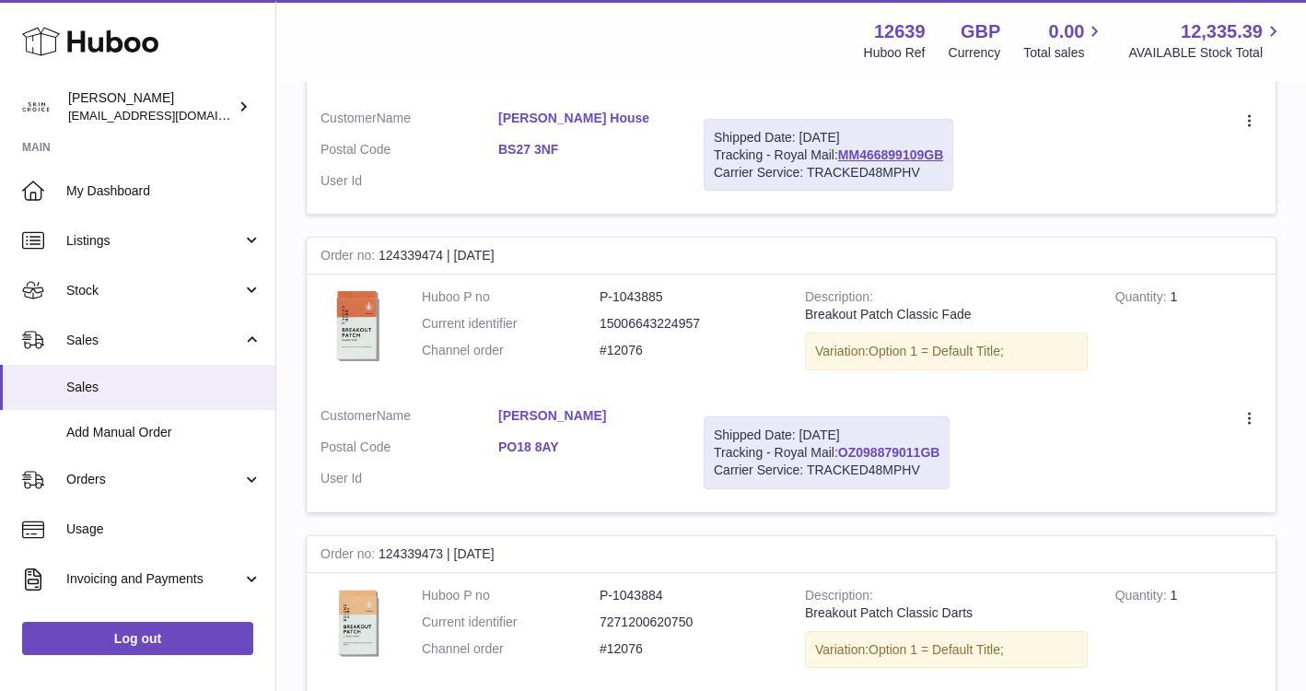
drag, startPoint x: 948, startPoint y: 452, endPoint x: 846, endPoint y: 455, distance: 102.3
click at [846, 455] on div "Shipped Date: 9th Sep 2025 Tracking - Royal Mail: OZ098879011GB Carrier Service…" at bounding box center [827, 452] width 246 height 73
copy link "OZ098879011GB"
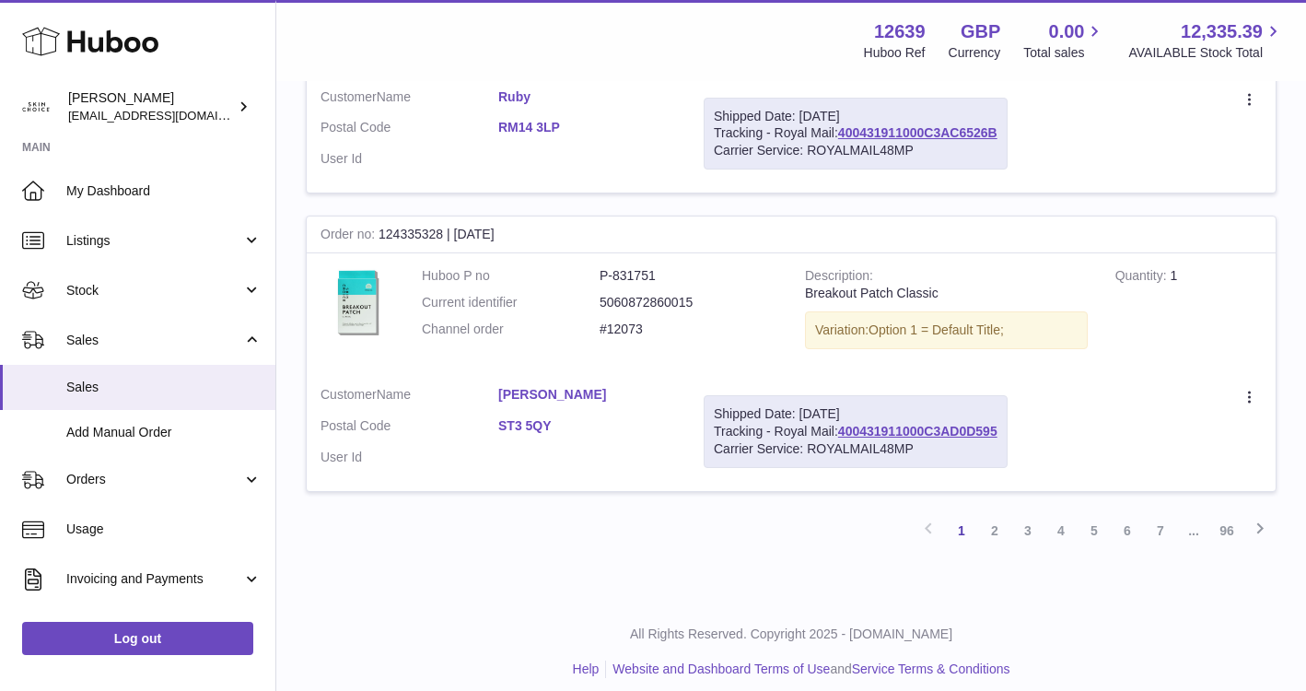
scroll to position [2878, 0]
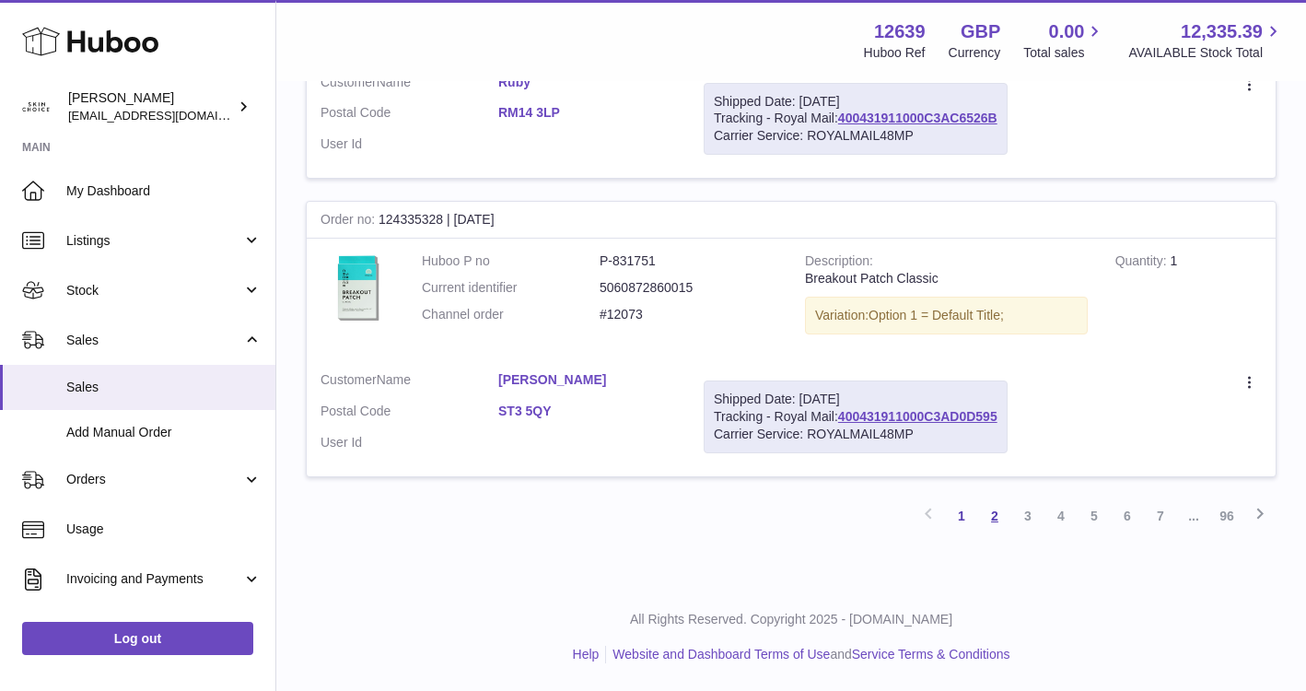
click at [992, 522] on link "2" at bounding box center [994, 515] width 33 height 33
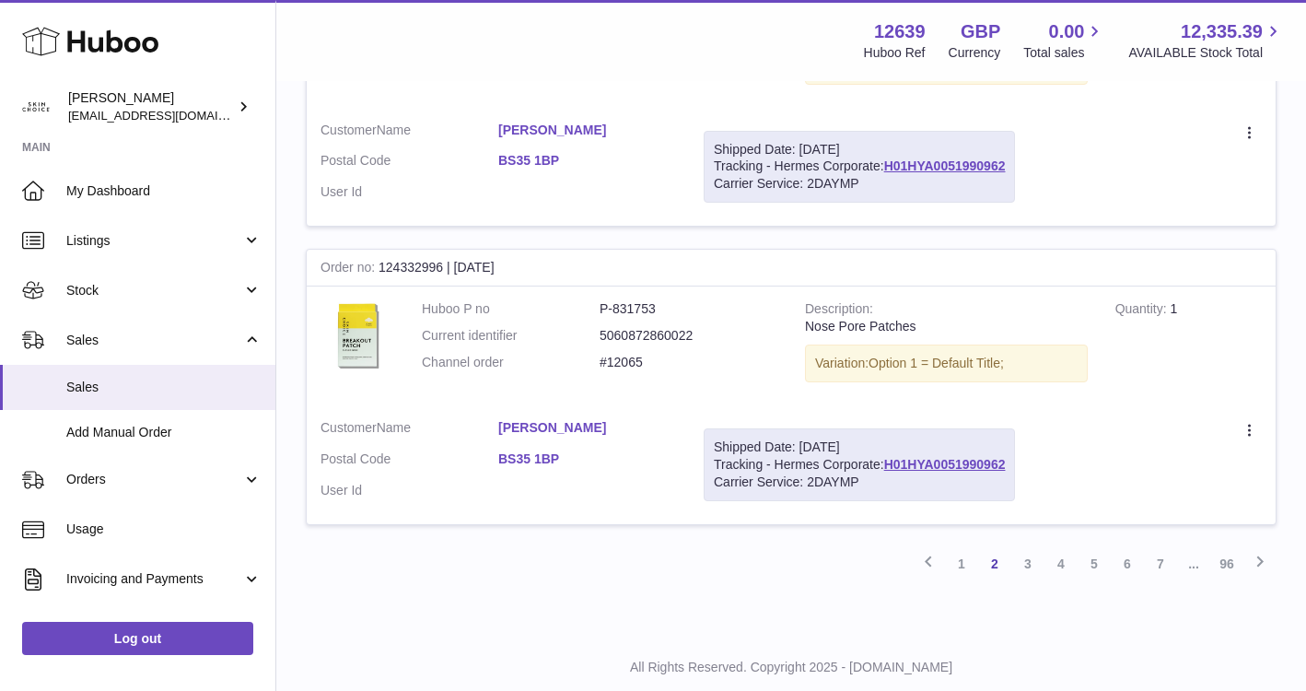
scroll to position [2889, 0]
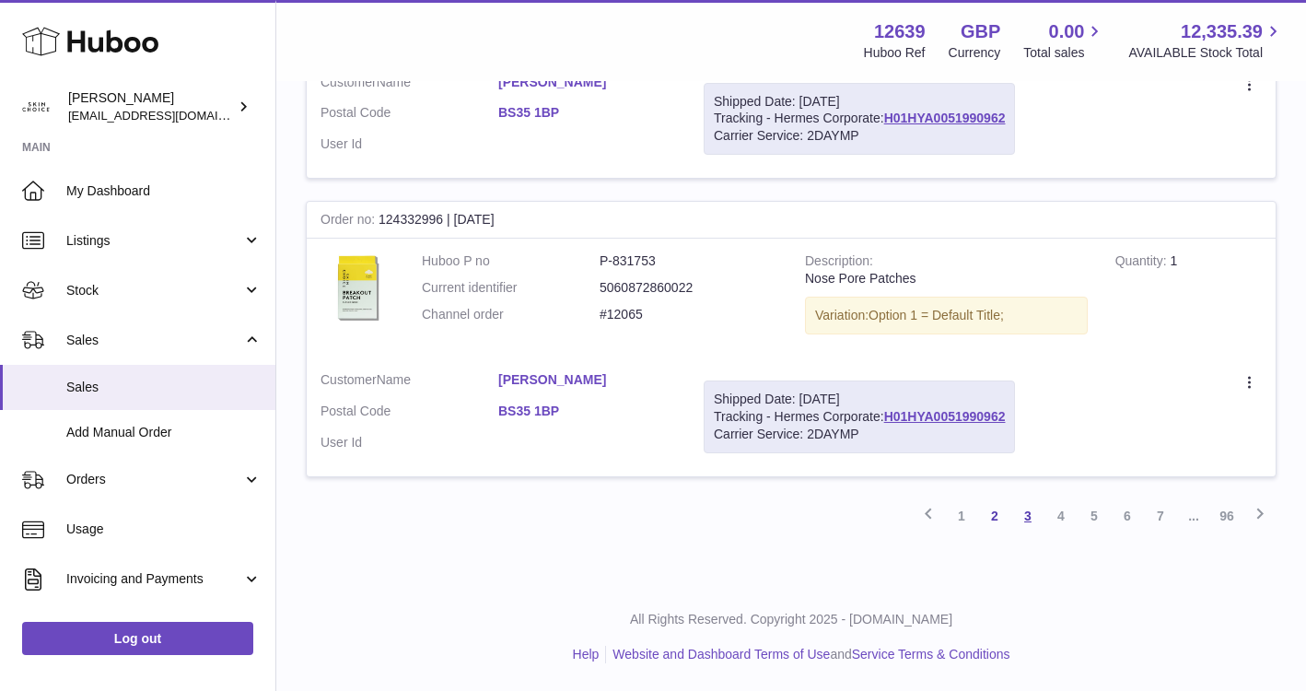
click at [1027, 516] on link "3" at bounding box center [1027, 515] width 33 height 33
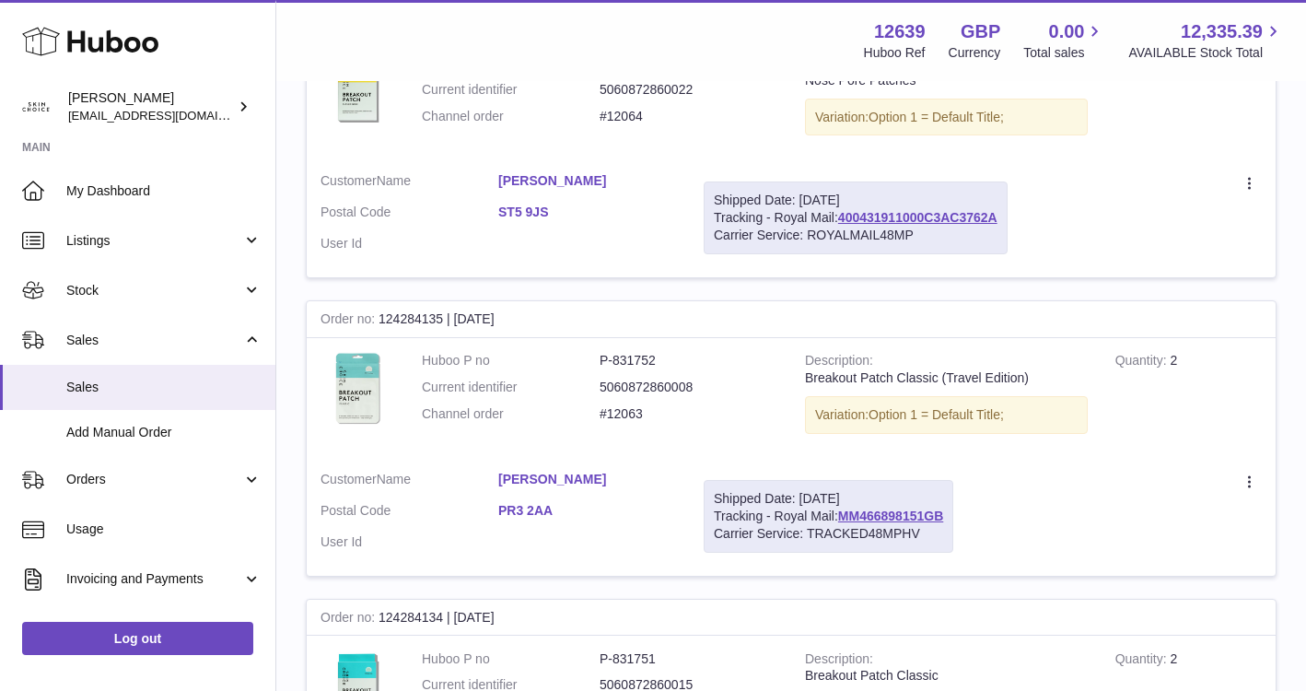
scroll to position [1229, 0]
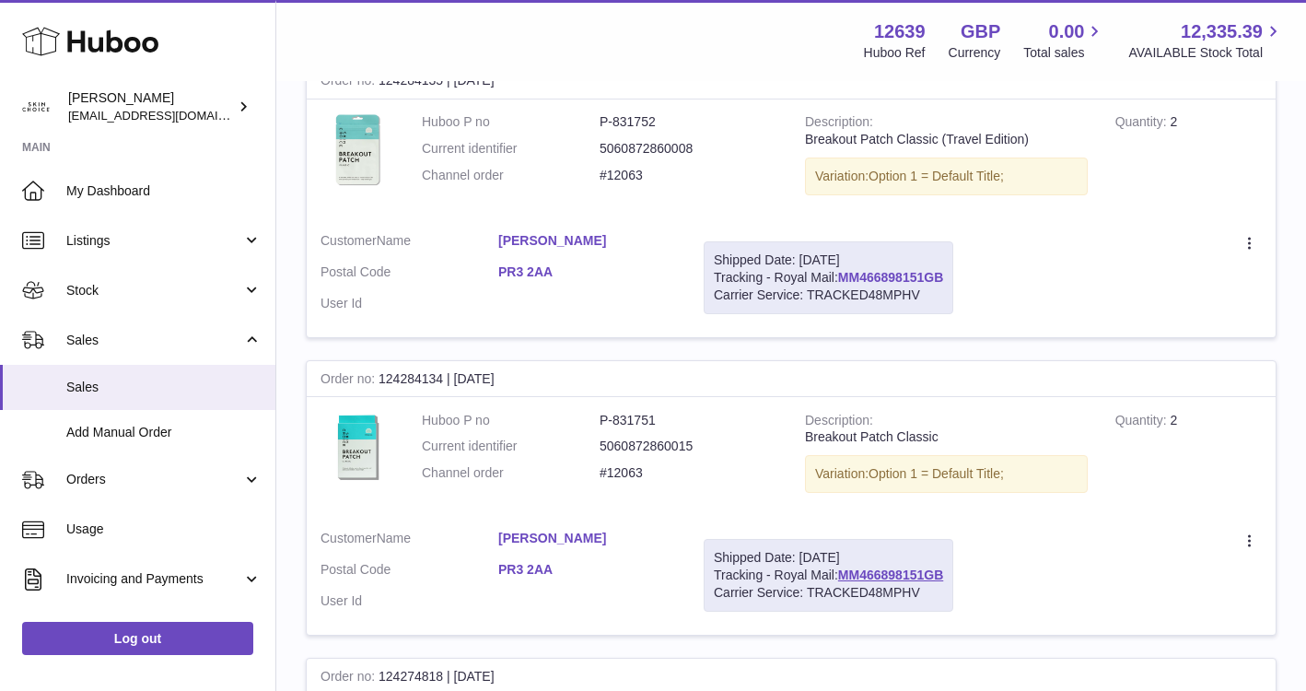
drag, startPoint x: 951, startPoint y: 274, endPoint x: 842, endPoint y: 278, distance: 108.8
click at [842, 278] on div "Shipped Date: [DATE] Tracking - Royal Mail: MM466898151GB Carrier Service: TRAC…" at bounding box center [829, 277] width 250 height 73
copy link "MM466898151GB"
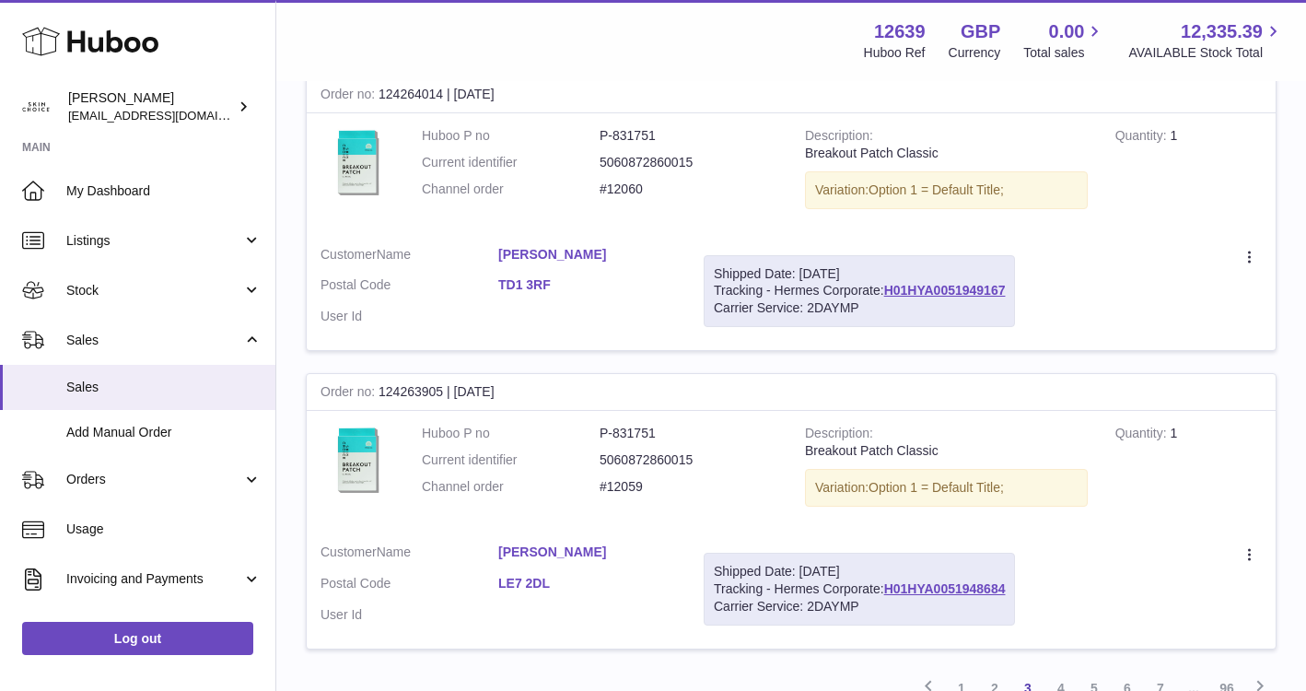
scroll to position [2860, 0]
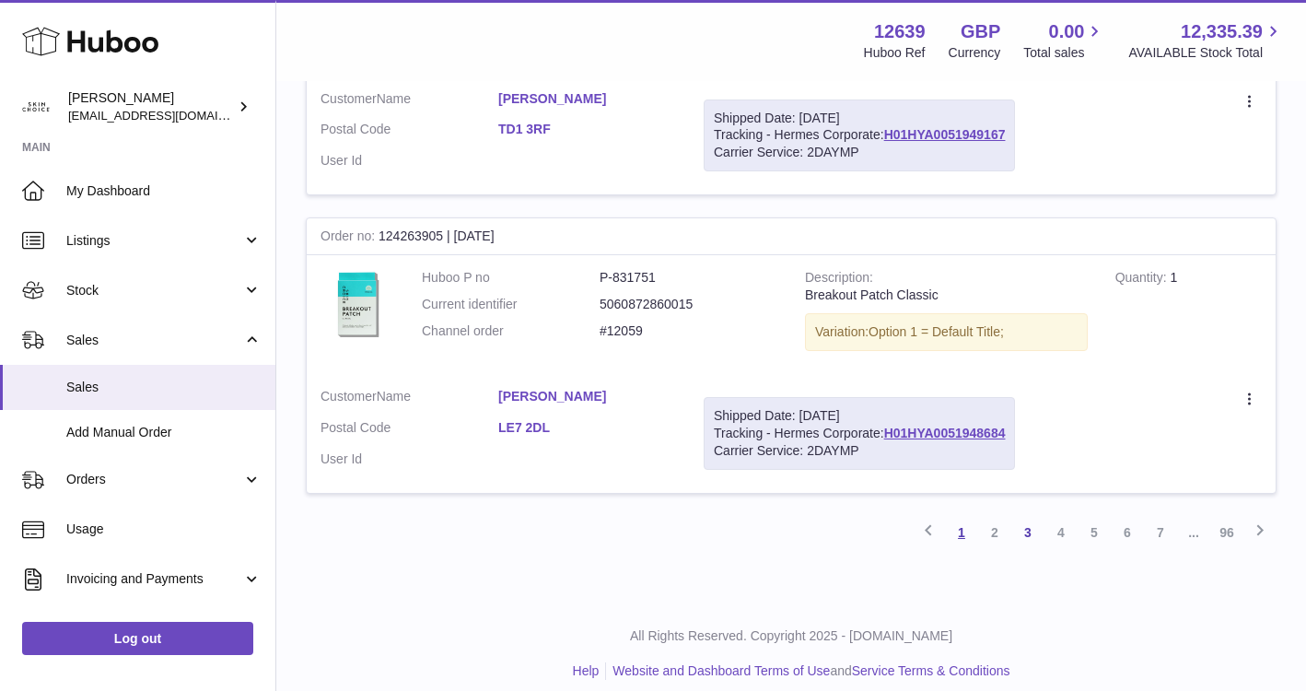
click at [963, 533] on link "1" at bounding box center [961, 532] width 33 height 33
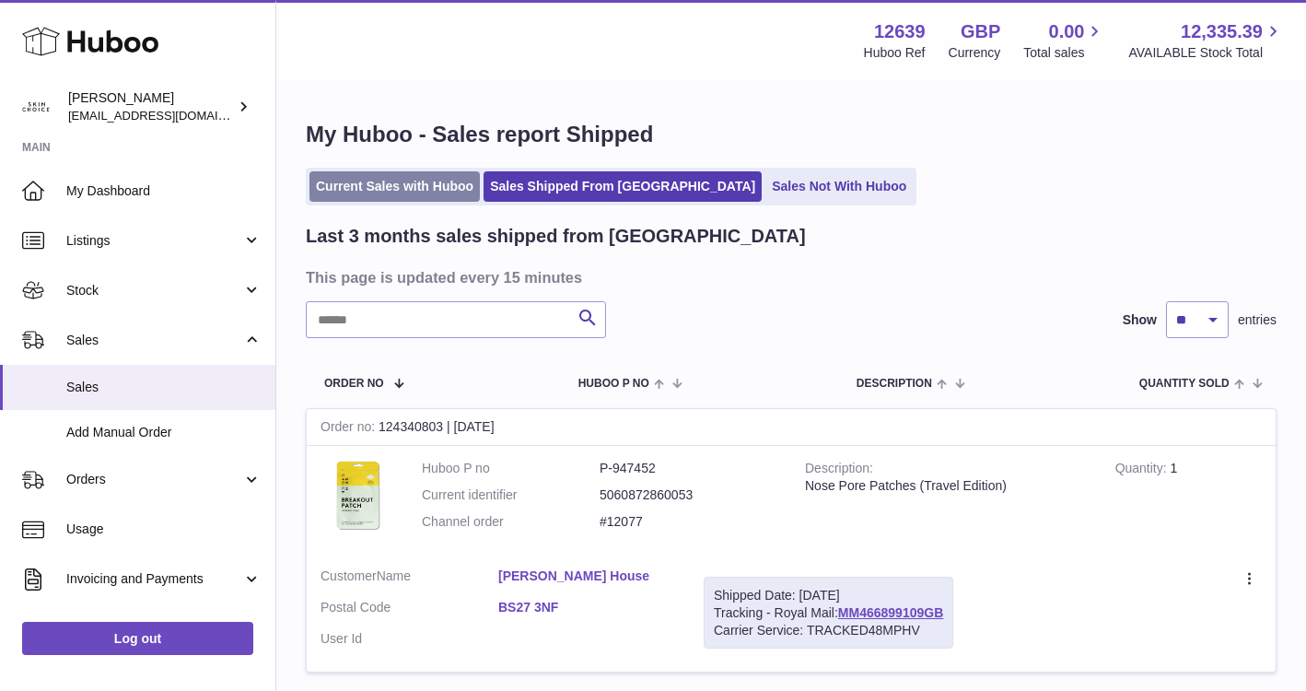
click at [426, 195] on link "Current Sales with Huboo" at bounding box center [394, 186] width 170 height 30
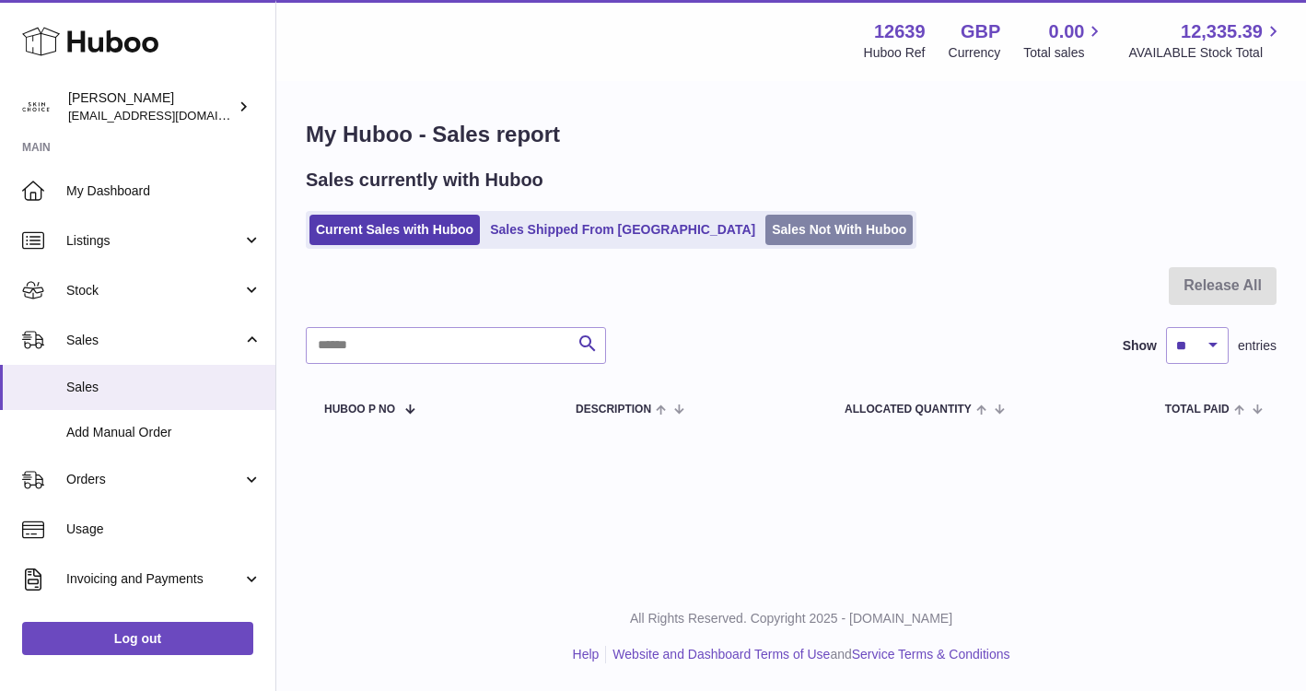
click at [765, 224] on link "Sales Not With Huboo" at bounding box center [838, 230] width 147 height 30
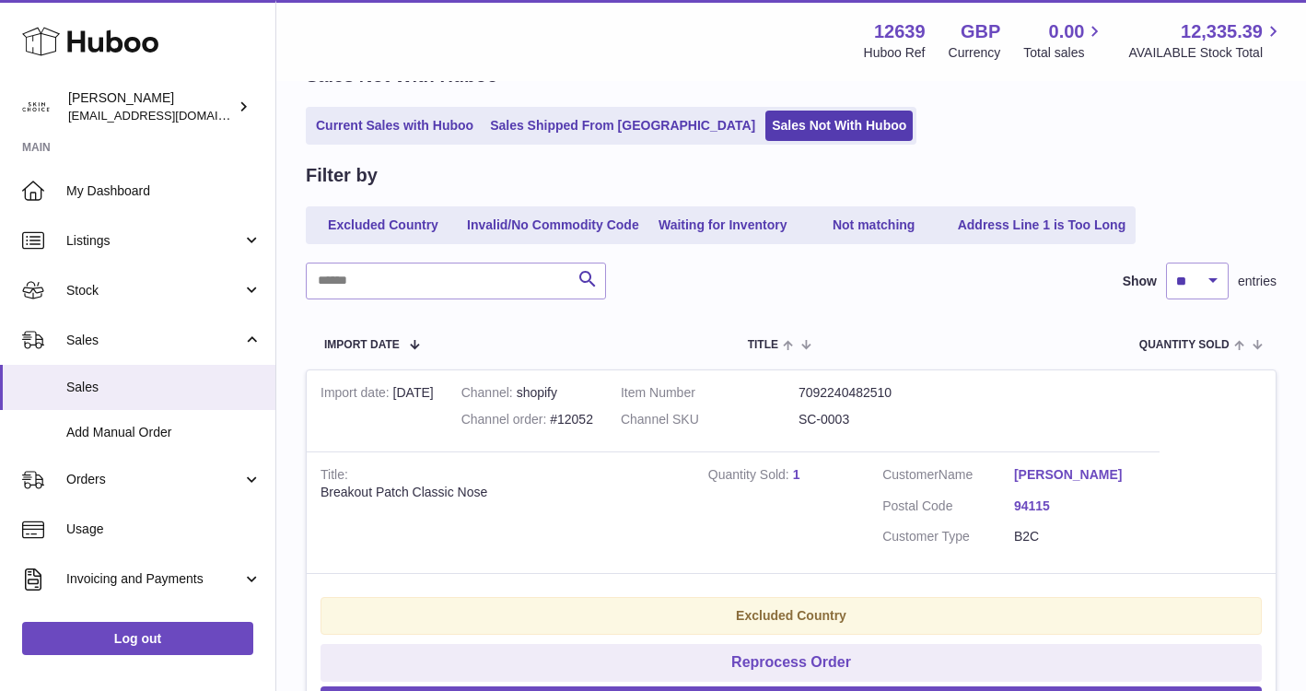
scroll to position [30, 0]
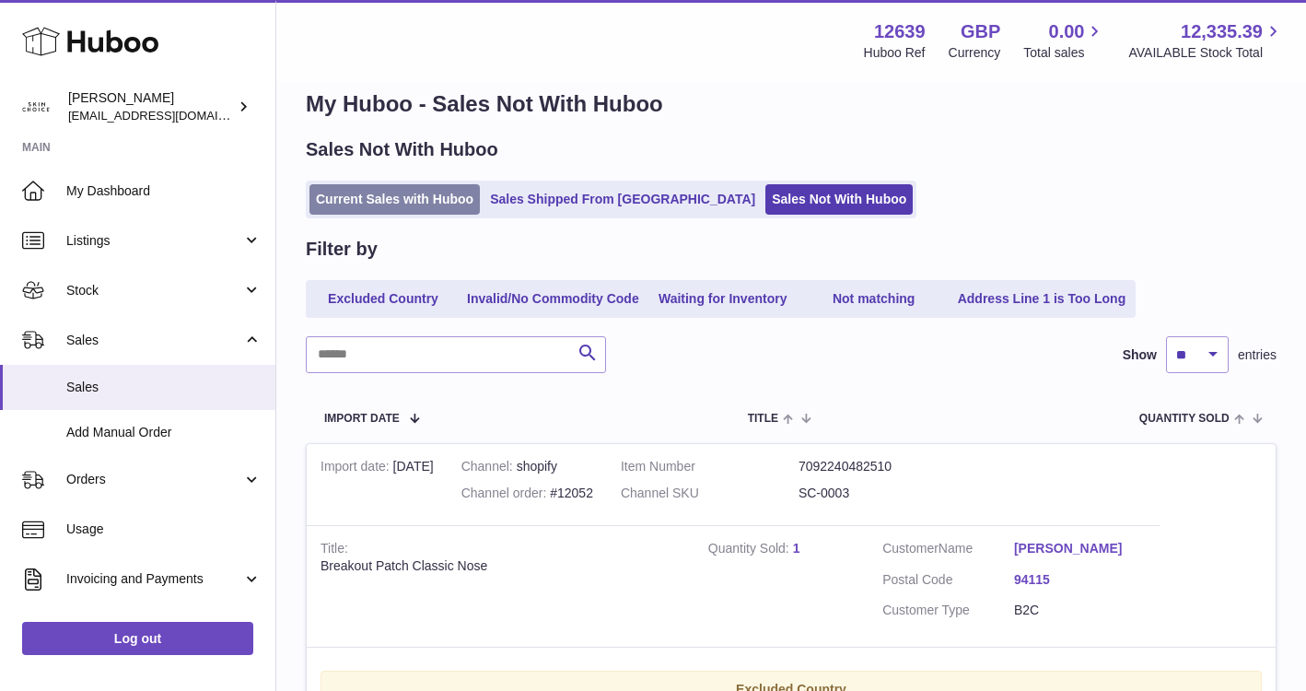
click at [414, 202] on link "Current Sales with Huboo" at bounding box center [394, 199] width 170 height 30
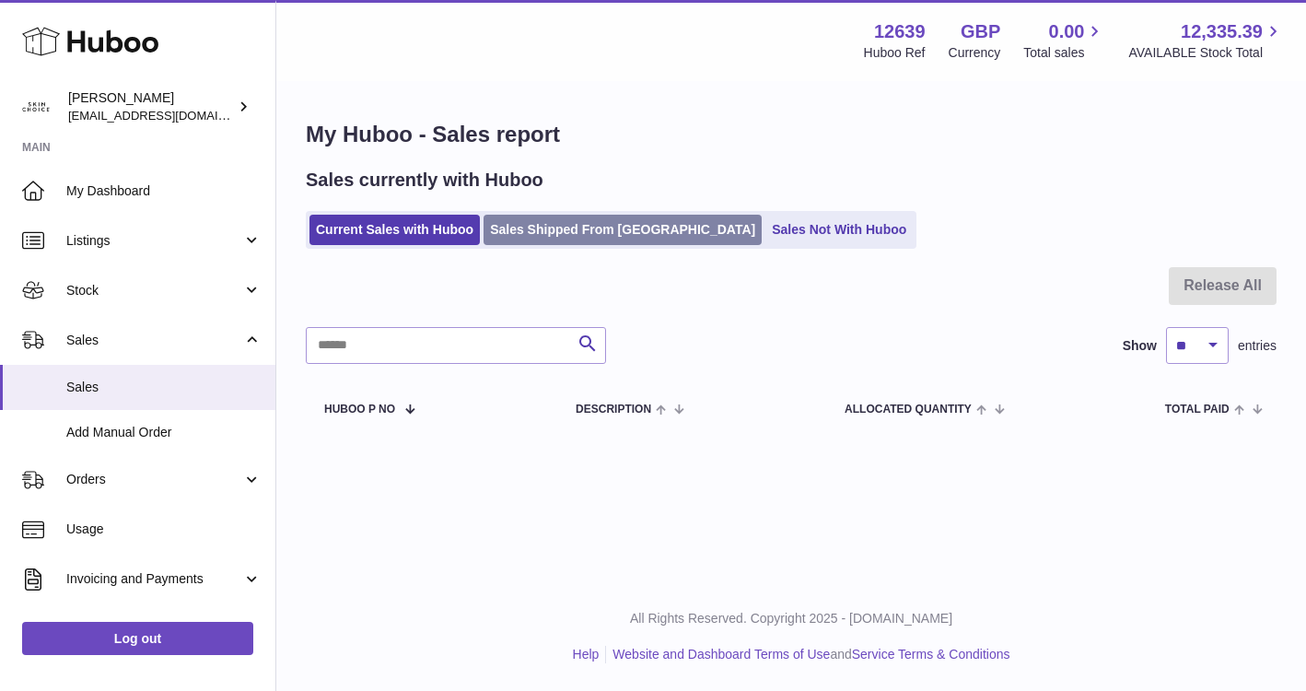
click at [582, 237] on link "Sales Shipped From [GEOGRAPHIC_DATA]" at bounding box center [623, 230] width 278 height 30
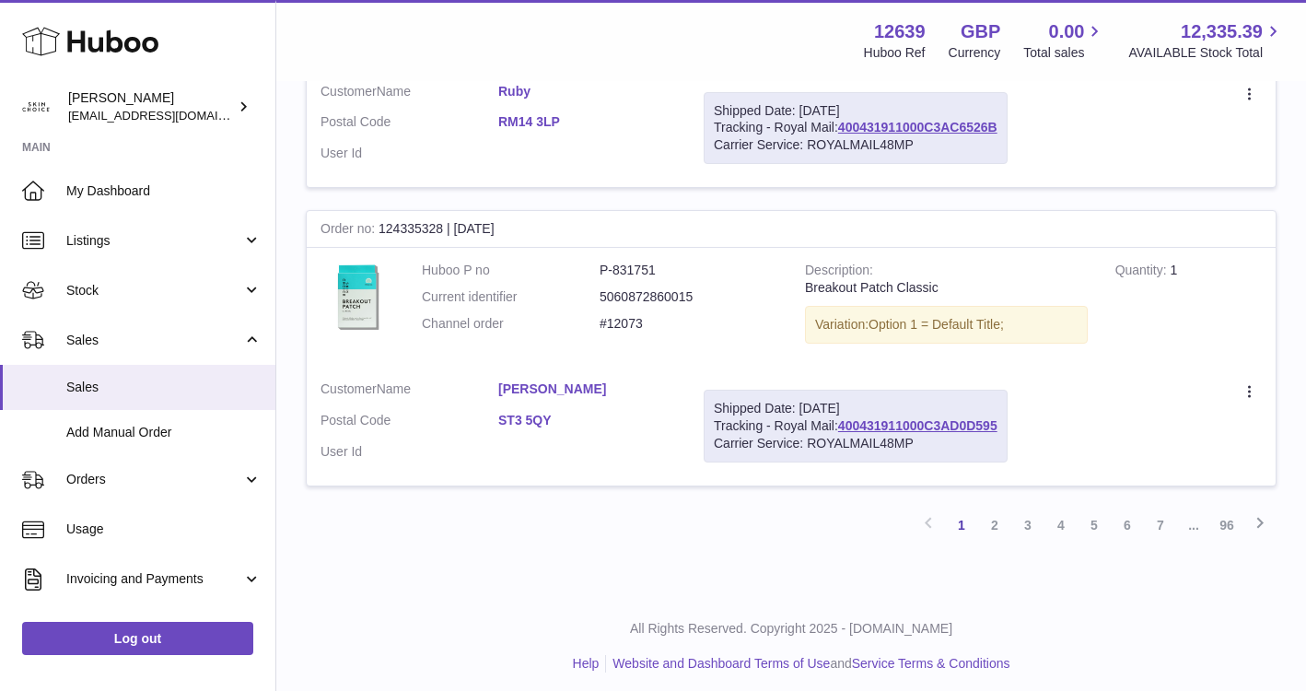
scroll to position [2878, 0]
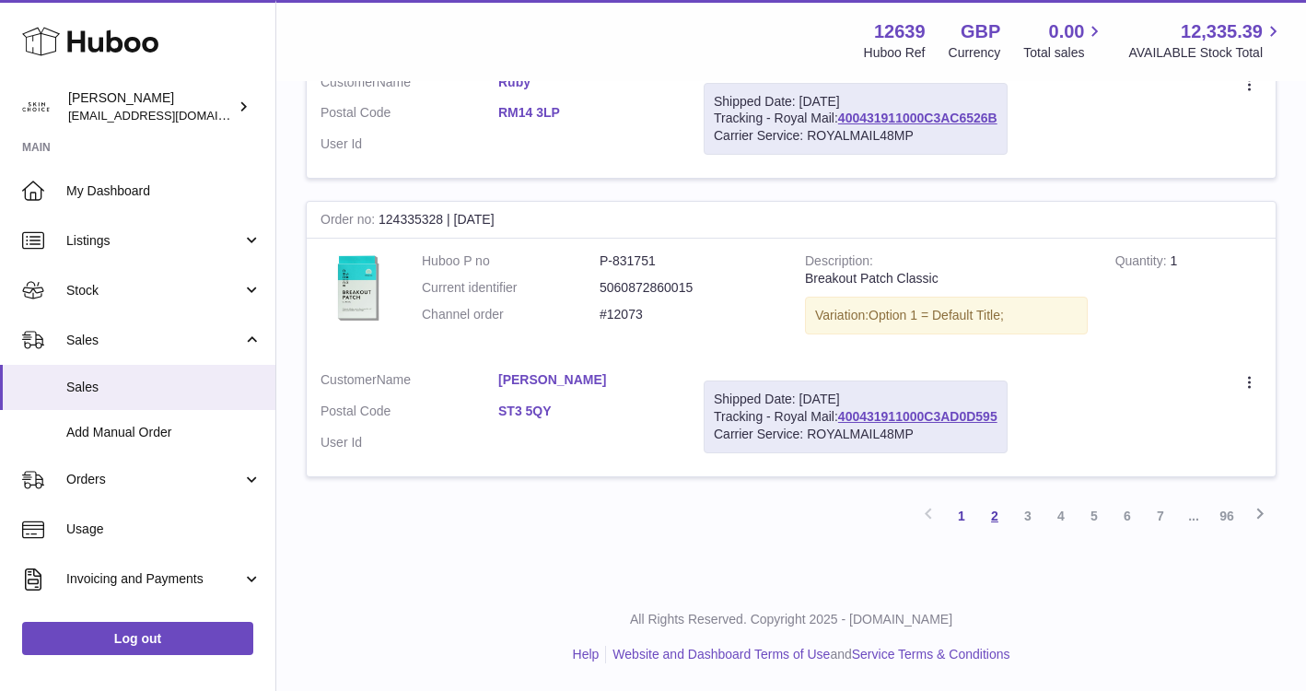
click at [995, 521] on link "2" at bounding box center [994, 515] width 33 height 33
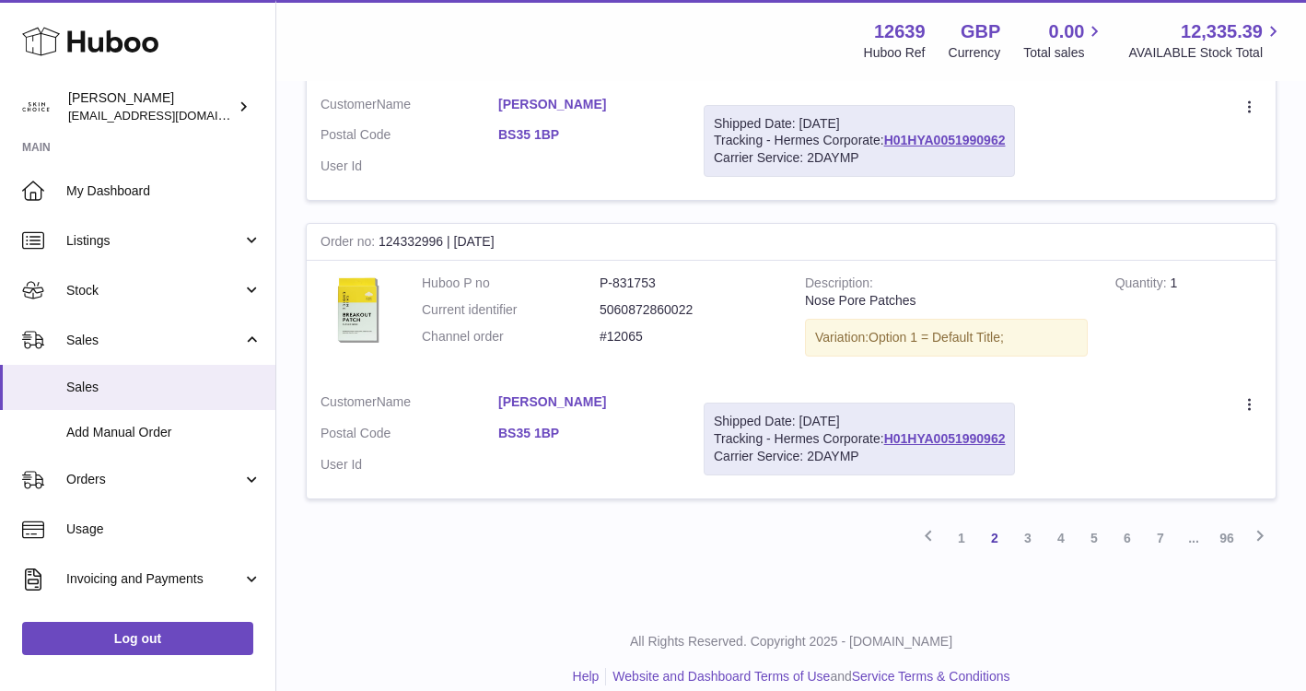
scroll to position [2889, 0]
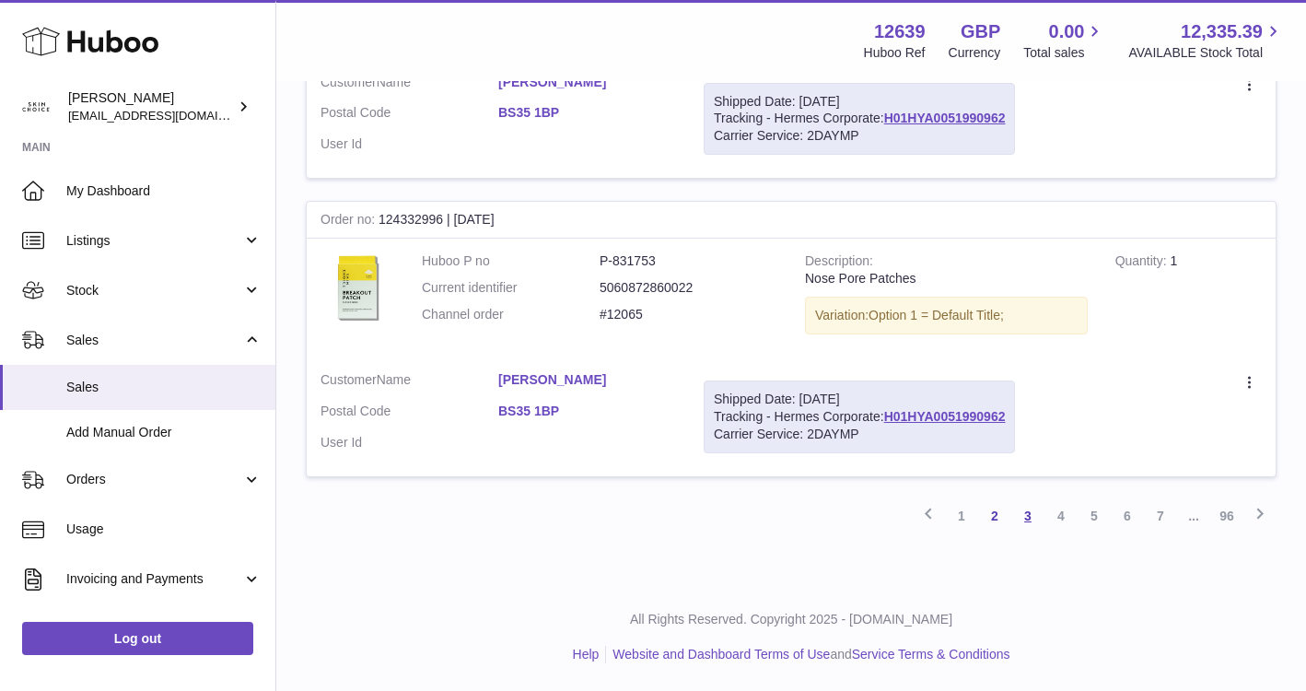
click at [1036, 520] on link "3" at bounding box center [1027, 515] width 33 height 33
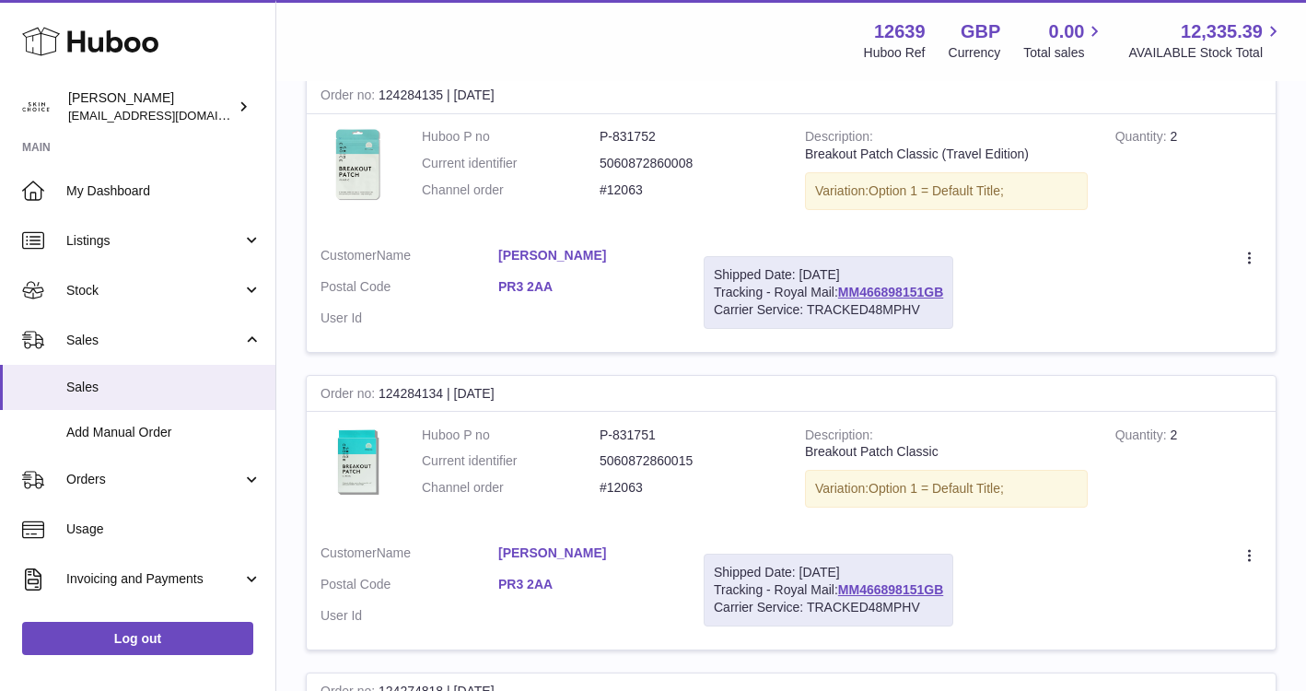
scroll to position [1220, 0]
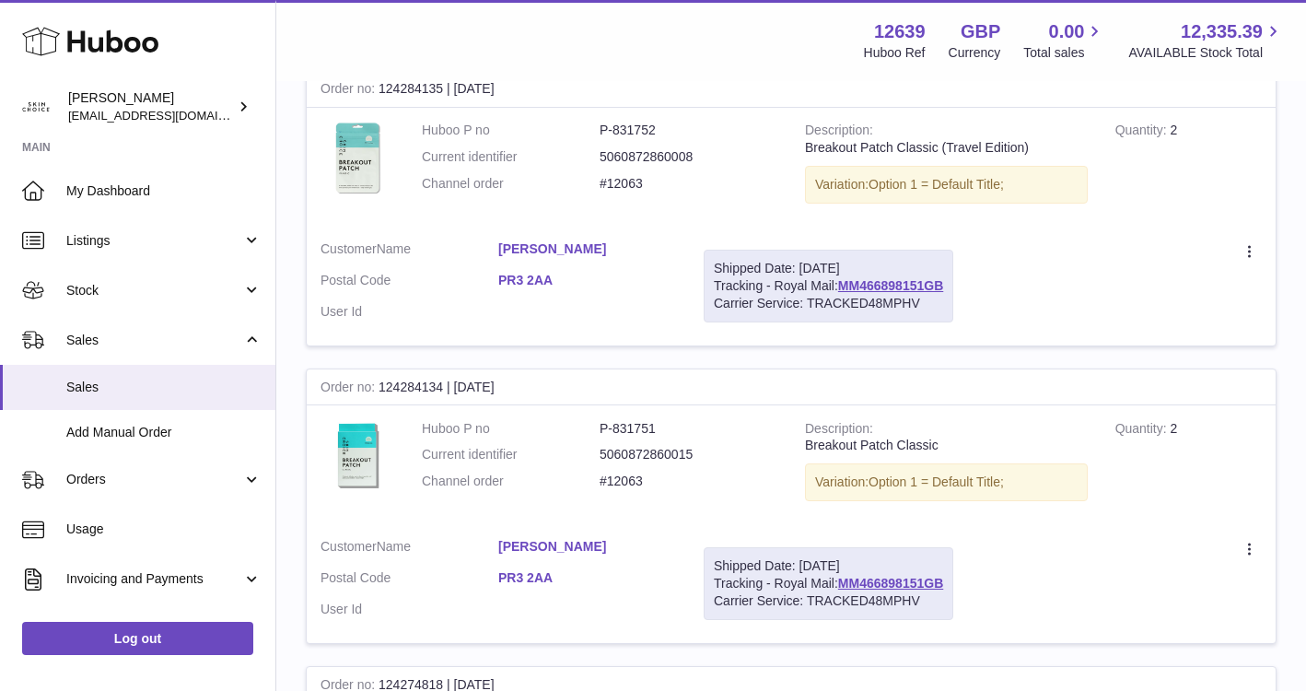
drag, startPoint x: 953, startPoint y: 287, endPoint x: 837, endPoint y: 286, distance: 116.1
click at [837, 286] on div "Shipped Date: [DATE] Tracking - Royal Mail: MM466898151GB Carrier Service: TRAC…" at bounding box center [829, 286] width 250 height 73
click at [963, 283] on td "Shipped Date: [DATE] Tracking - Royal Mail: MM466898151GB Carrier Service: TRAC…" at bounding box center [828, 286] width 277 height 119
drag, startPoint x: 952, startPoint y: 283, endPoint x: 841, endPoint y: 282, distance: 110.5
click at [841, 282] on div "Shipped Date: [DATE] Tracking - Royal Mail: MM466898151GB Carrier Service: TRAC…" at bounding box center [829, 286] width 250 height 73
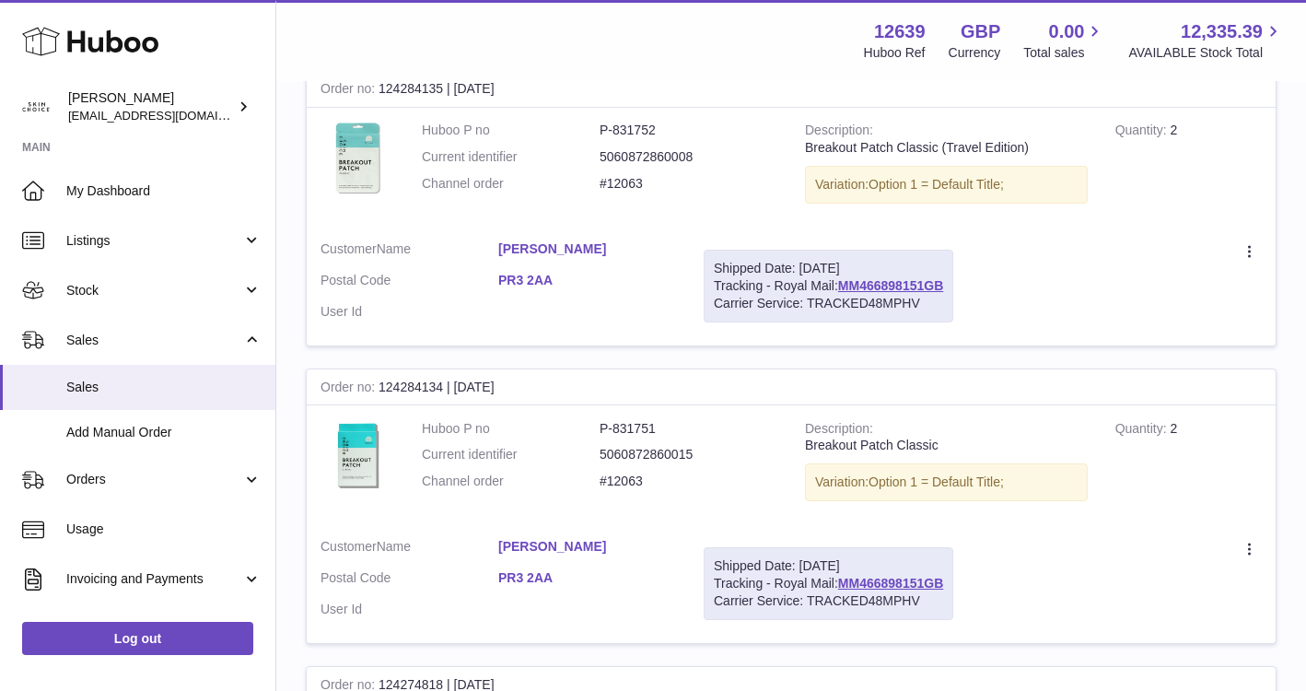
copy link "MM466898151GB"
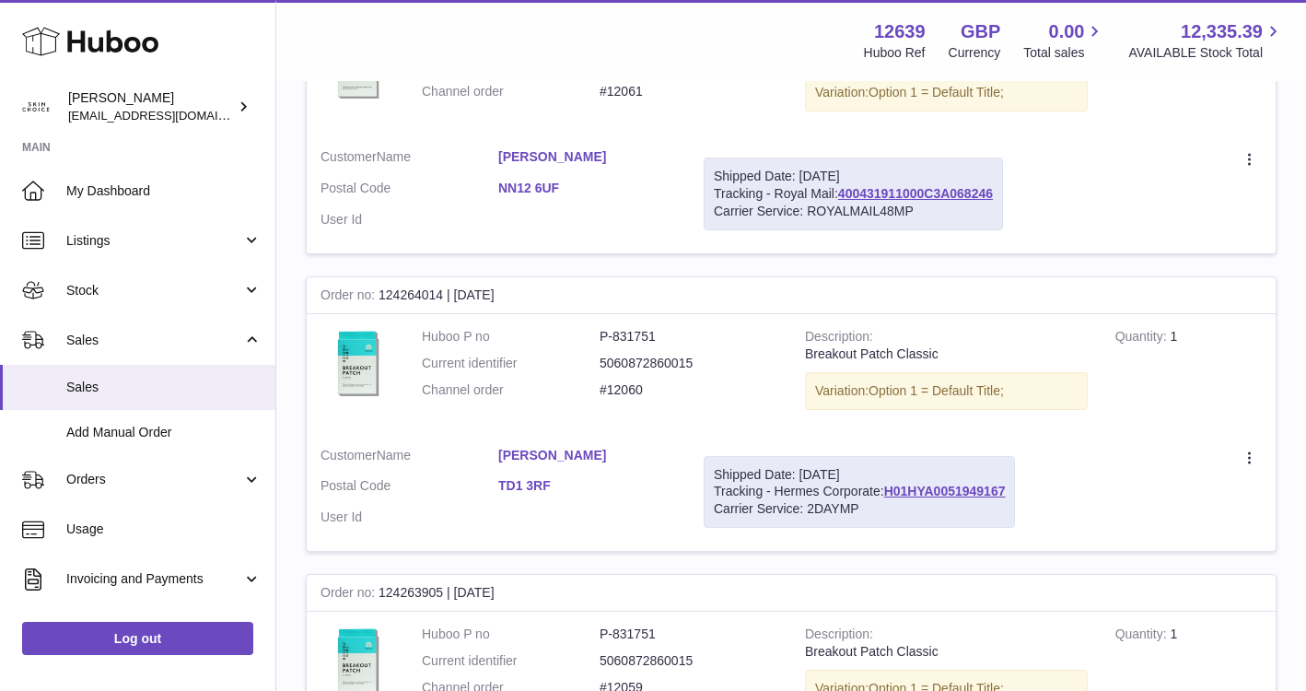
scroll to position [2878, 0]
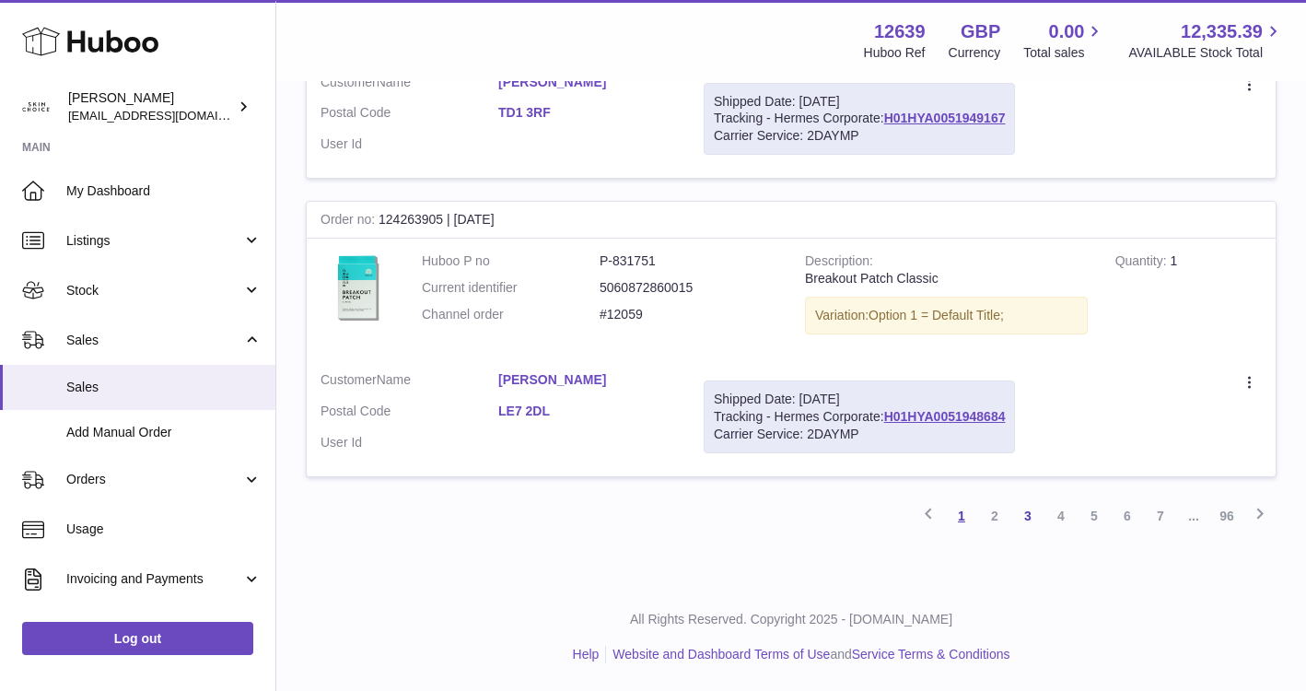
click at [959, 519] on link "1" at bounding box center [961, 515] width 33 height 33
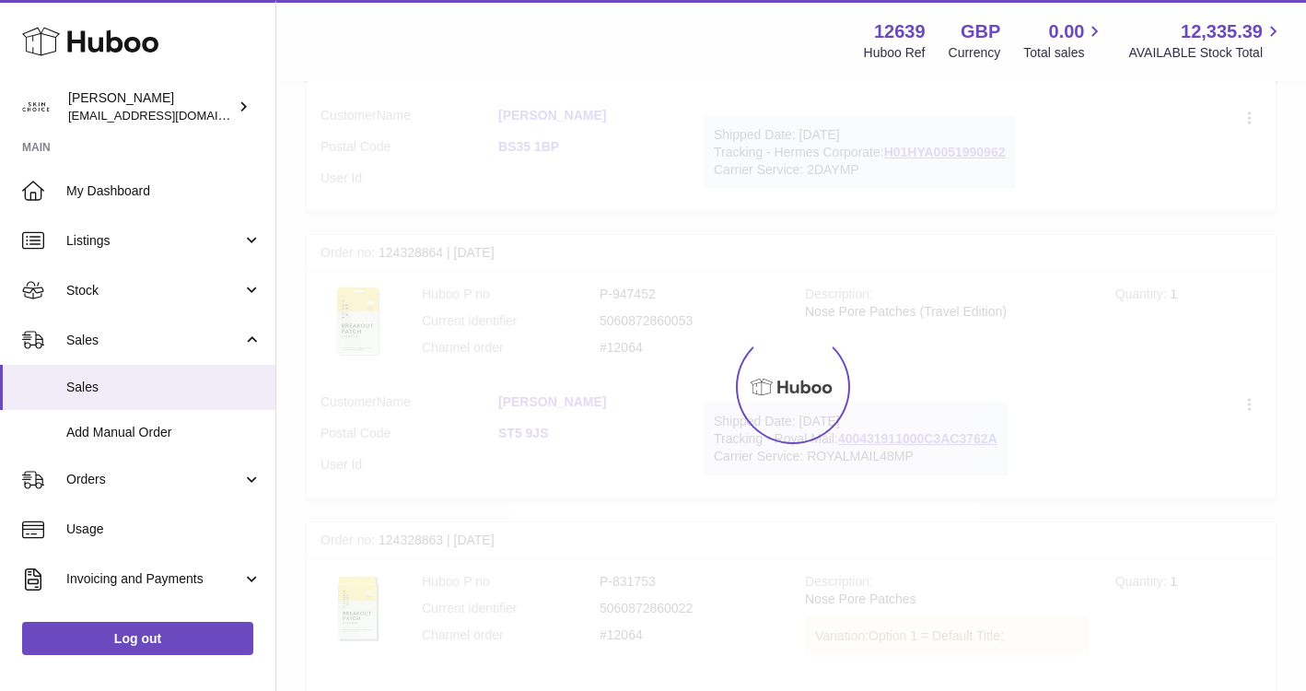
scroll to position [83, 0]
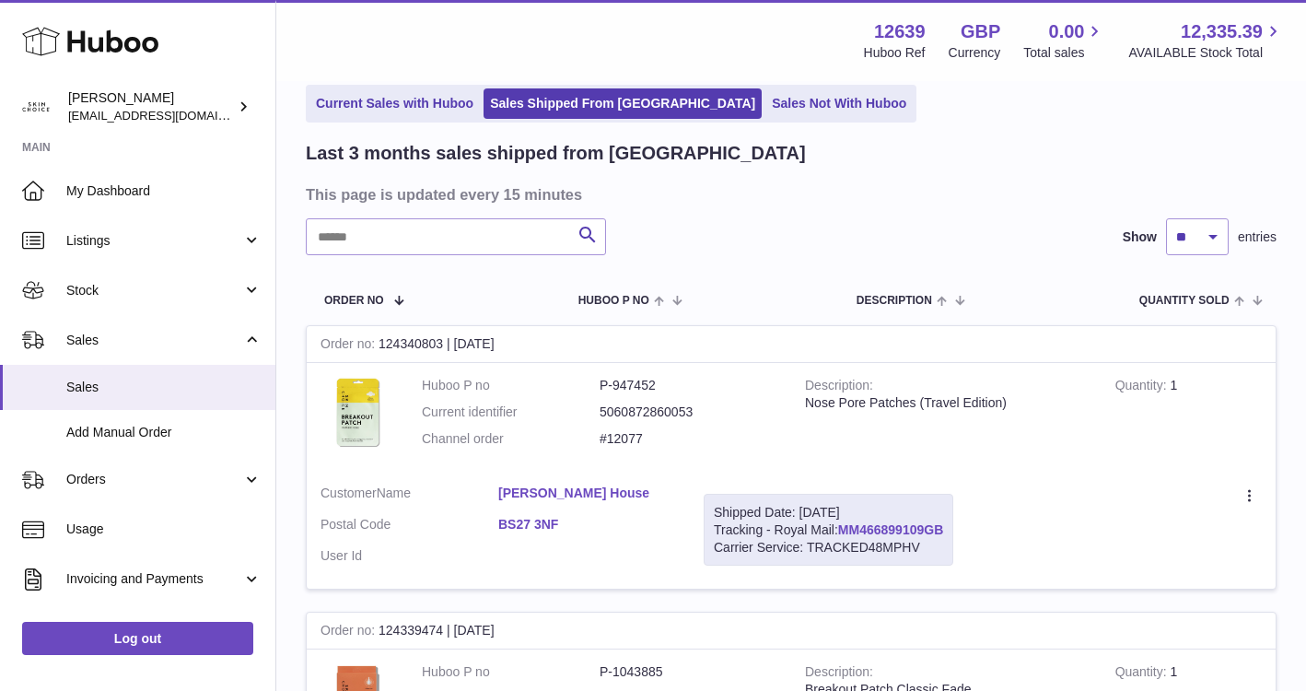
drag, startPoint x: 956, startPoint y: 520, endPoint x: 849, endPoint y: 529, distance: 107.2
click at [849, 529] on div "Shipped Date: [DATE] Tracking - Royal Mail: MM466899109GB Carrier Service: TRAC…" at bounding box center [829, 530] width 250 height 73
drag, startPoint x: 960, startPoint y: 525, endPoint x: 843, endPoint y: 525, distance: 117.0
click at [843, 525] on td "Shipped Date: [DATE] Tracking - Royal Mail: MM466899109GB Carrier Service: TRAC…" at bounding box center [828, 530] width 277 height 119
copy link "MM466899109GB"
